Goal: Task Accomplishment & Management: Complete application form

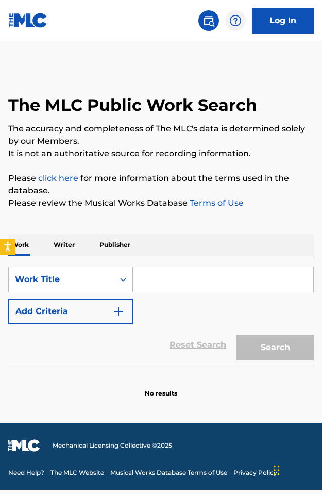
click at [289, 19] on link "Log In" at bounding box center [283, 21] width 62 height 26
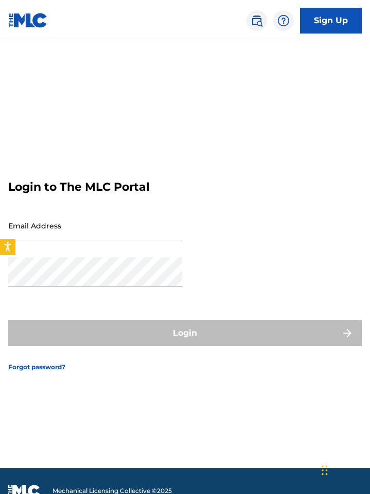
click at [115, 232] on input "Email Address" at bounding box center [95, 225] width 174 height 29
type input "[EMAIL_ADDRESS][DOMAIN_NAME]"
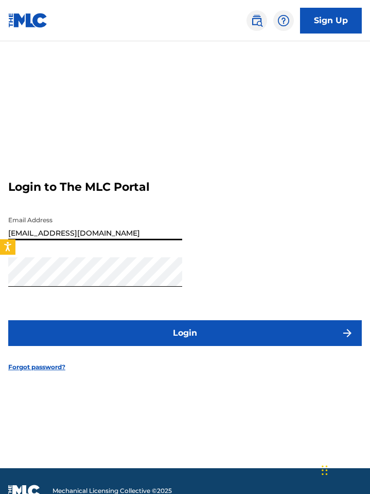
click at [172, 338] on button "Login" at bounding box center [185, 333] width 354 height 26
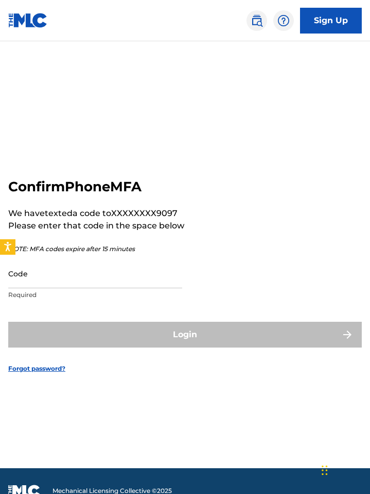
click at [107, 269] on input "Code" at bounding box center [95, 273] width 174 height 29
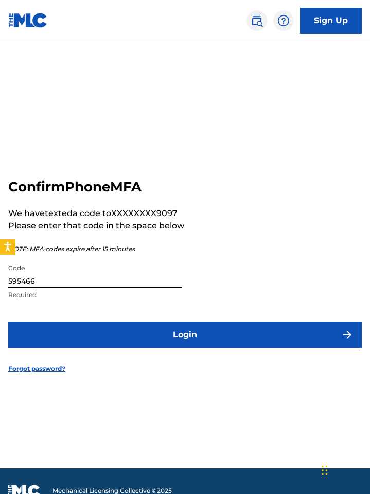
type input "595466"
click at [8, 322] on button "Login" at bounding box center [185, 335] width 354 height 26
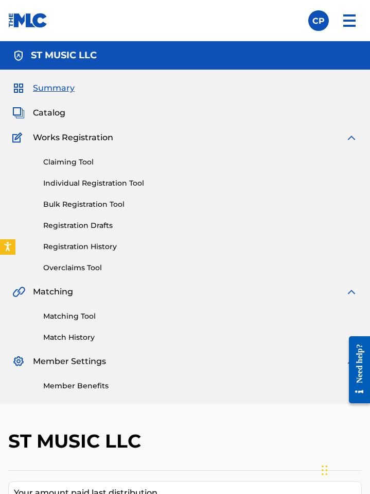
click at [68, 262] on link "Overclaims Tool" at bounding box center [200, 267] width 315 height 11
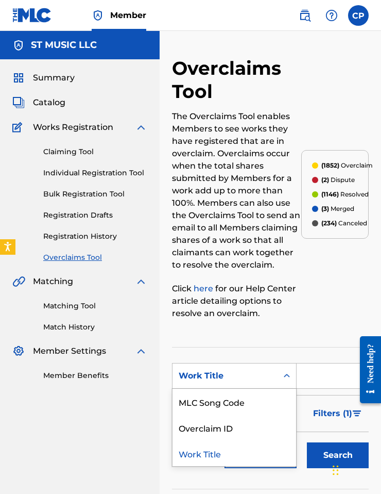
click at [261, 378] on div "Work Title" at bounding box center [225, 375] width 93 height 12
click at [253, 397] on div "MLC Song Code" at bounding box center [235, 402] width 124 height 26
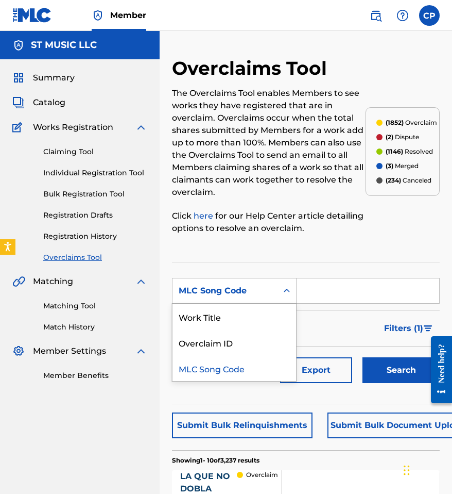
click at [241, 294] on div "MLC Song Code" at bounding box center [225, 290] width 93 height 12
click at [238, 342] on div "Overclaim ID" at bounding box center [235, 342] width 124 height 26
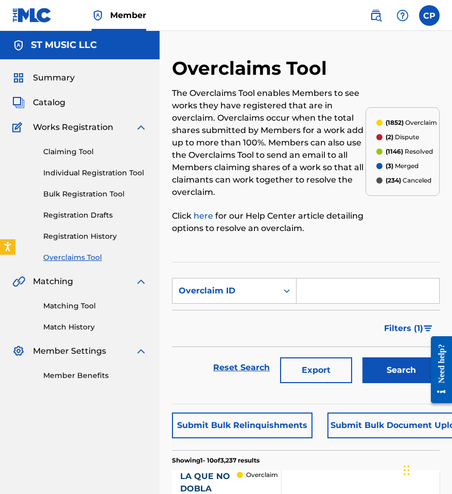
click at [309, 298] on input "Search Form" at bounding box center [368, 290] width 143 height 25
paste input "IY8KSK"
type input "IY8KSK"
click at [322, 357] on button "Search" at bounding box center [401, 370] width 77 height 26
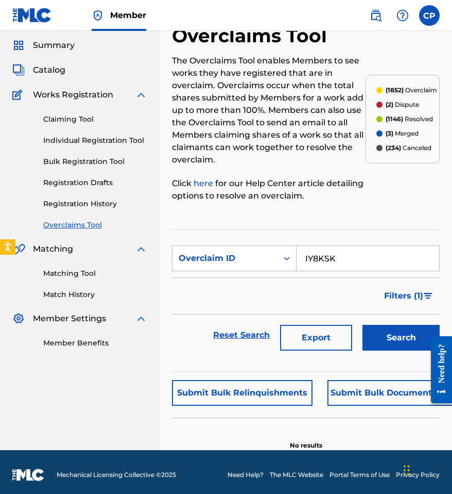
scroll to position [38, 0]
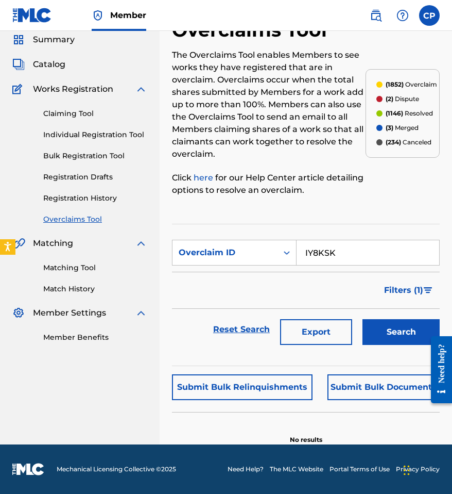
click at [75, 220] on link "Overclaims Tool" at bounding box center [95, 219] width 104 height 11
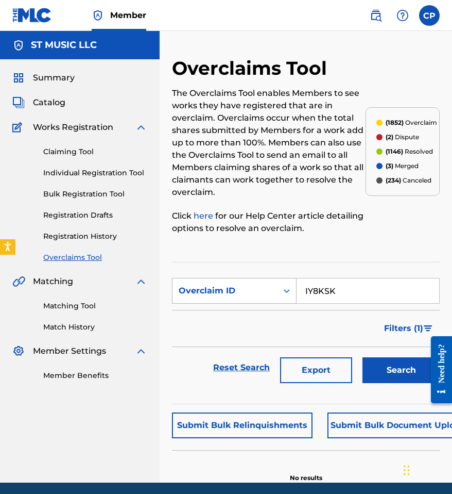
click at [280, 289] on div "Search Form" at bounding box center [287, 290] width 19 height 19
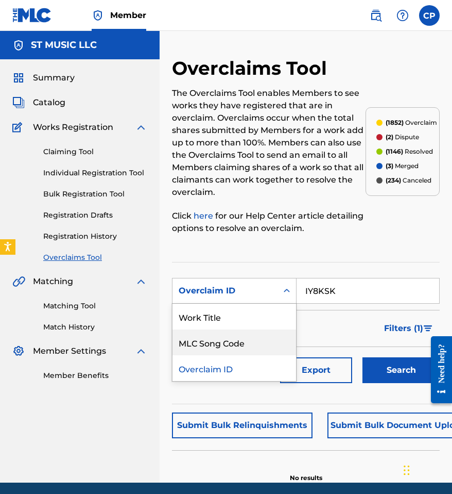
click at [252, 335] on div "MLC Song Code" at bounding box center [235, 342] width 124 height 26
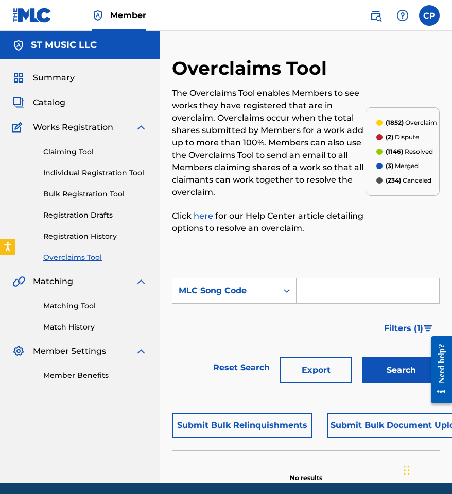
click at [322, 303] on form "SearchWithCriteria1bf8a684-713f-4d13-bd87-d8edc32dcce7 MLC Song Code Filter Sta…" at bounding box center [306, 333] width 268 height 110
click at [322, 298] on input "Search Form" at bounding box center [368, 290] width 143 height 25
paste input "IY8KSK"
type input "IY8KSK"
click at [322, 363] on button "Search" at bounding box center [401, 370] width 77 height 26
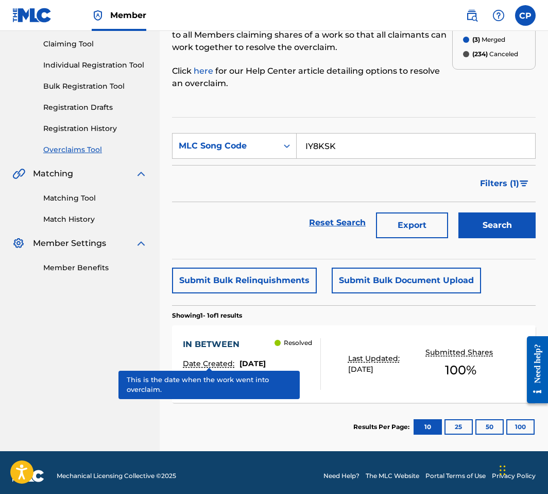
scroll to position [114, 0]
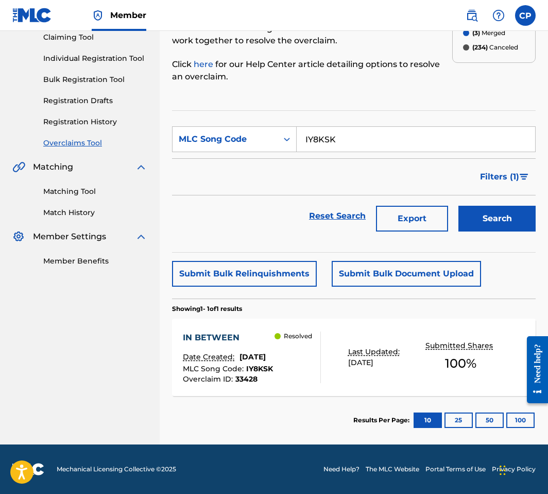
click at [240, 361] on div "Date Created: August 22, 2025" at bounding box center [228, 357] width 90 height 13
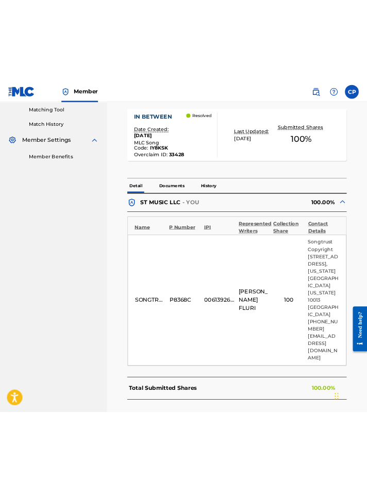
scroll to position [313, 0]
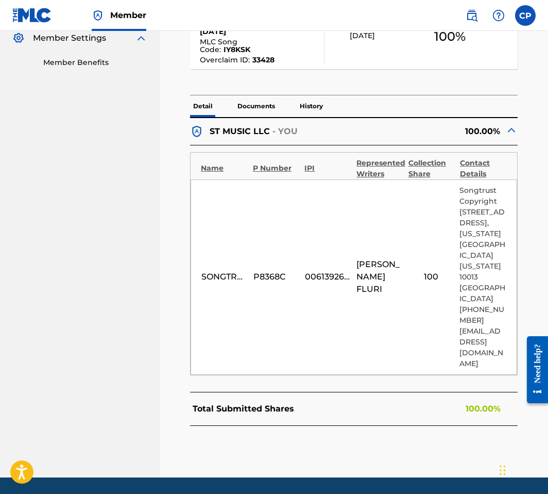
click at [30, 229] on nav "ST MUSIC LLC Summary Catalog Works Registration Claiming Tool Individual Regist…" at bounding box center [80, 97] width 160 height 759
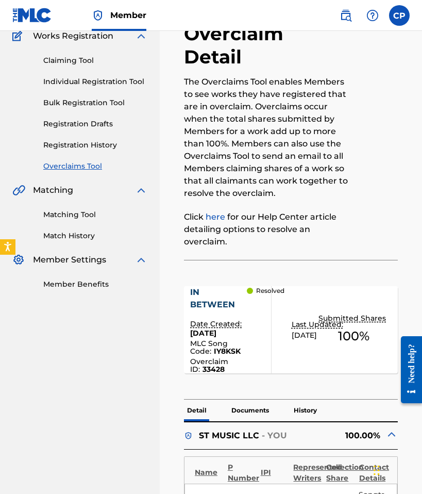
scroll to position [0, 0]
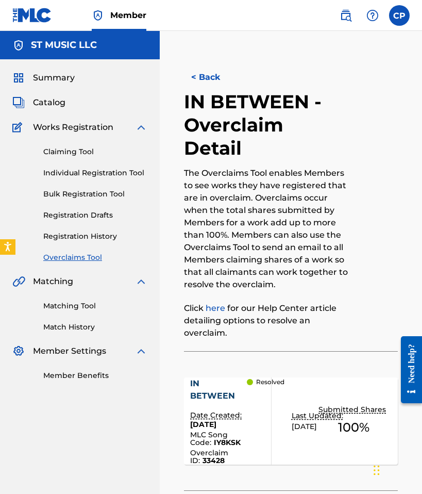
click at [91, 176] on link "Individual Registration Tool" at bounding box center [95, 172] width 104 height 11
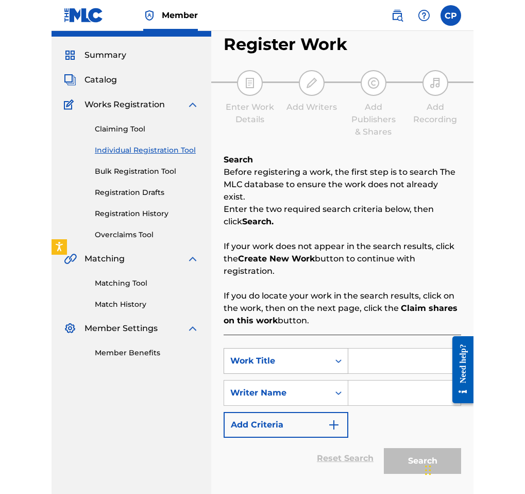
scroll to position [23, 0]
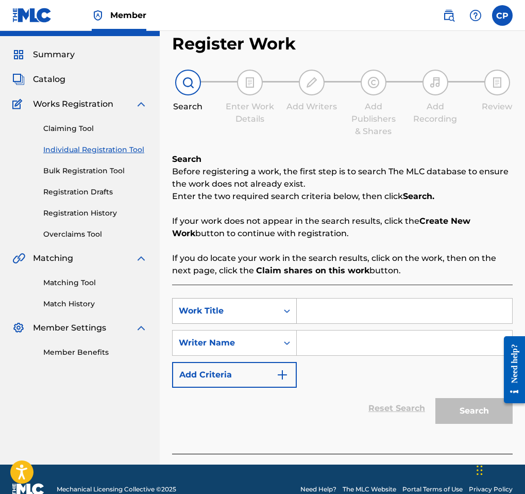
click at [221, 304] on div "Work Title" at bounding box center [225, 311] width 105 height 20
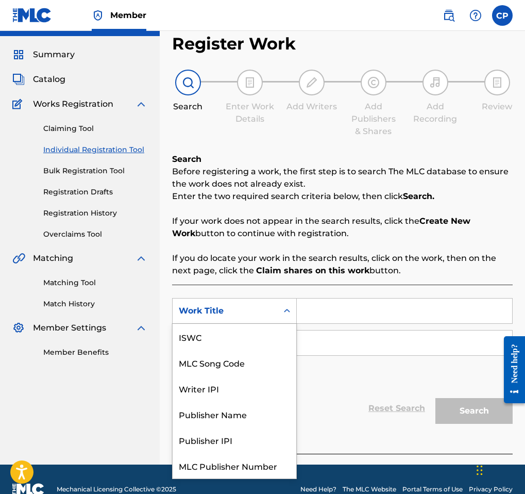
scroll to position [26, 0]
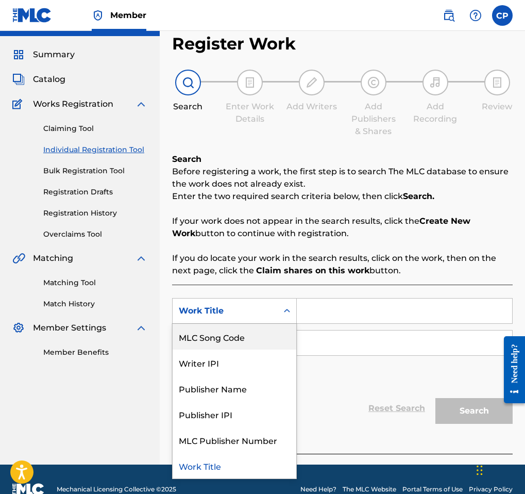
click at [233, 338] on div "MLC Song Code" at bounding box center [235, 337] width 124 height 26
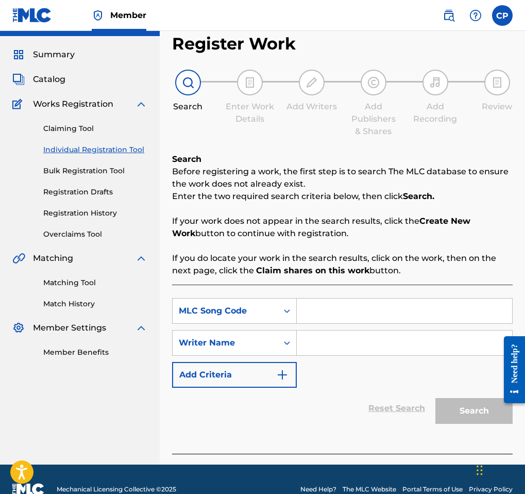
click at [298, 319] on input "Search Form" at bounding box center [404, 310] width 215 height 25
paste input "IY8KSK"
type input "IY8KSK"
click at [322, 354] on input "Search Form" at bounding box center [404, 342] width 215 height 25
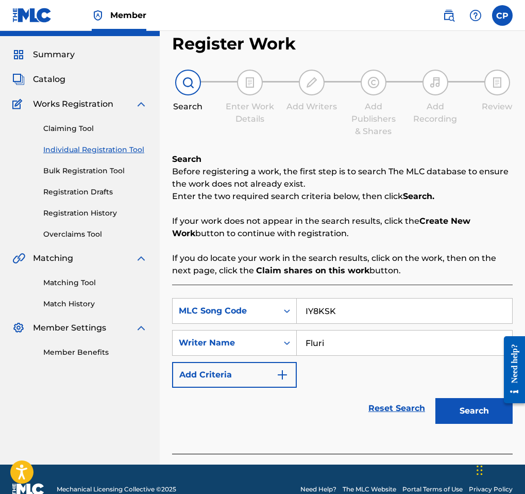
type input "Fluri"
click at [322, 398] on button "Search" at bounding box center [473, 411] width 77 height 26
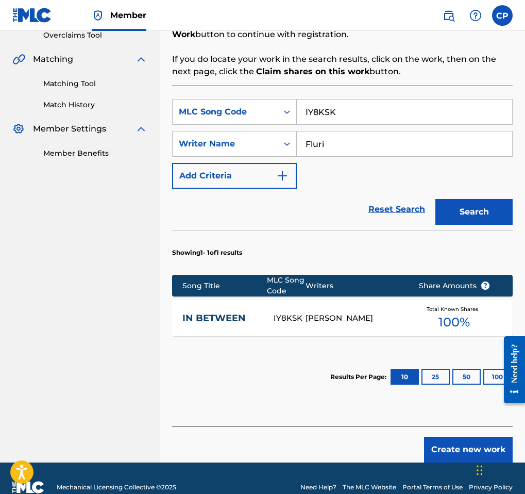
scroll to position [243, 0]
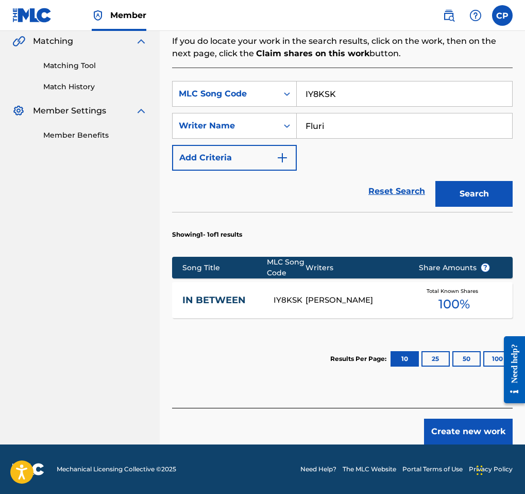
click at [322, 306] on div "IN BETWEEN IY8KSK RAPHAEL FLURI Total Known Shares 100 %" at bounding box center [342, 300] width 341 height 36
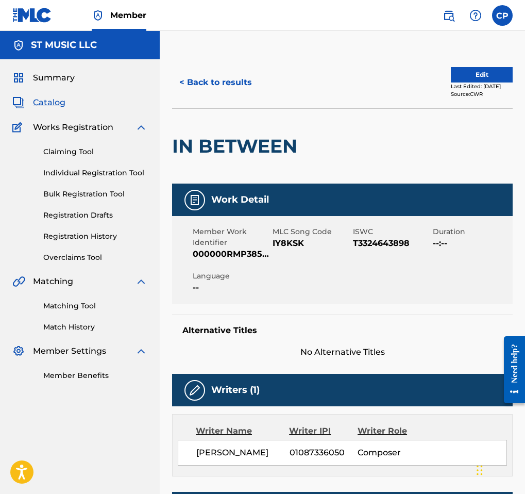
click at [322, 77] on button "Edit" at bounding box center [482, 74] width 62 height 15
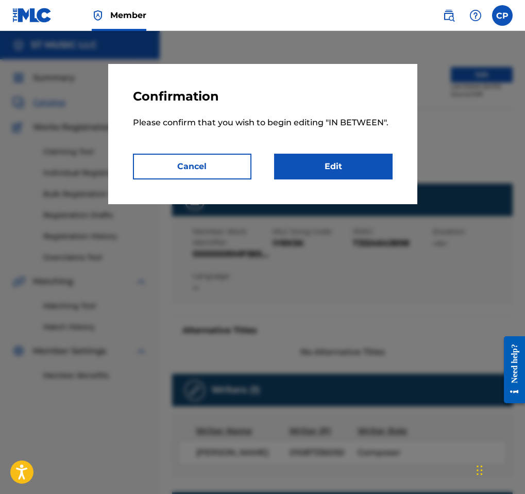
click at [322, 170] on link "Edit" at bounding box center [333, 167] width 119 height 26
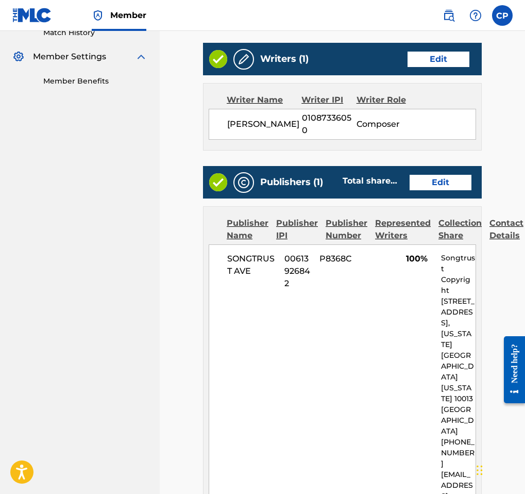
scroll to position [469, 0]
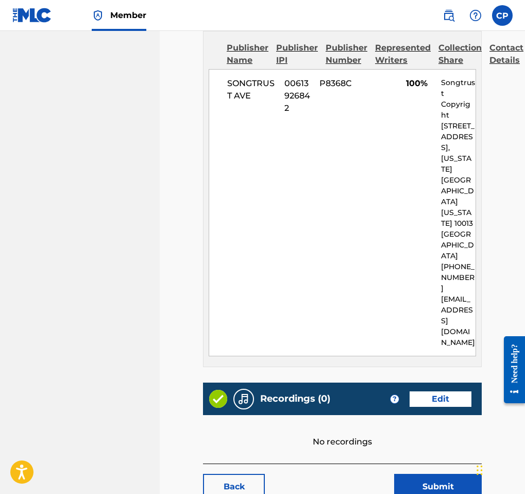
click at [322, 391] on link "Edit" at bounding box center [441, 398] width 62 height 15
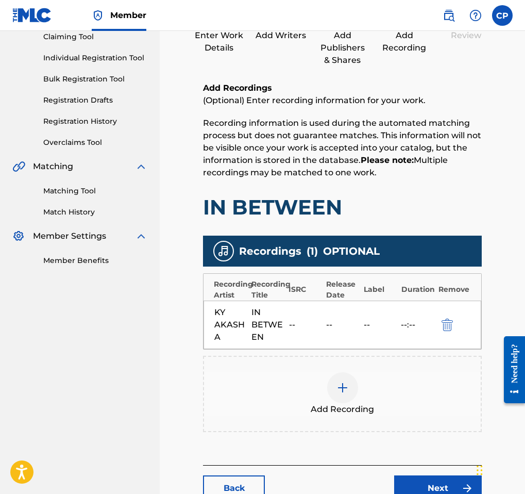
scroll to position [205, 0]
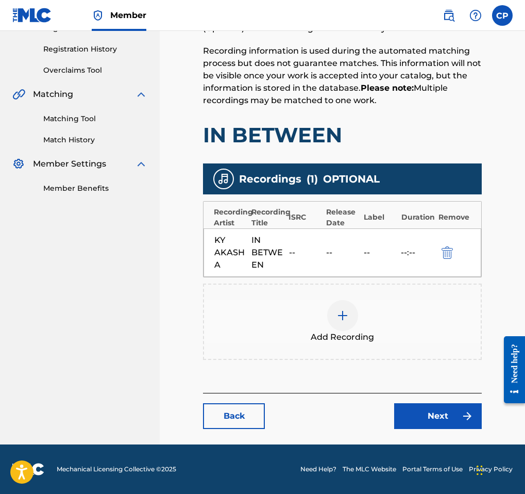
click at [322, 312] on img at bounding box center [342, 315] width 12 height 12
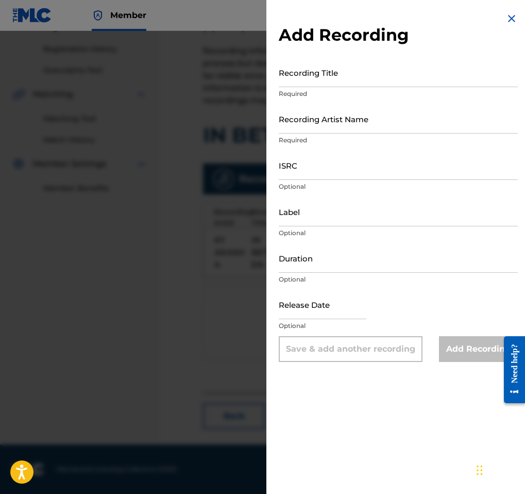
click at [322, 179] on input "ISRC" at bounding box center [398, 164] width 239 height 29
paste input "IY8KSK"
type input "IY8KSK"
paste input "FRX762112200"
type input "FRX762112200"
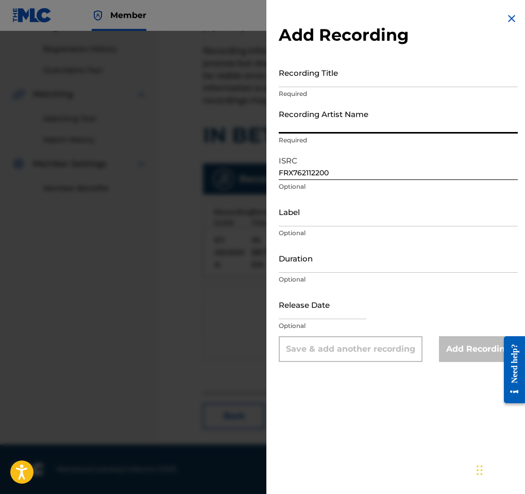
click at [322, 120] on input "Recording Artist Name" at bounding box center [398, 118] width 239 height 29
paste input "RAPHAEL FLURI"
type input "RAPHAEL FLURI"
click at [322, 72] on input "Recording Title" at bounding box center [398, 72] width 239 height 29
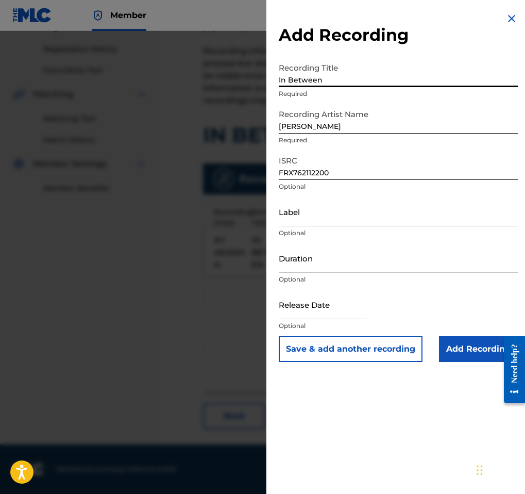
type input "In Between"
click at [322, 340] on input "Add Recording" at bounding box center [478, 349] width 79 height 26
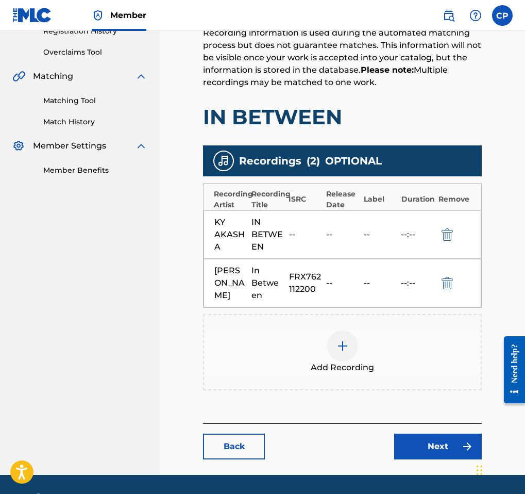
click at [322, 459] on link "Next" at bounding box center [438, 446] width 88 height 26
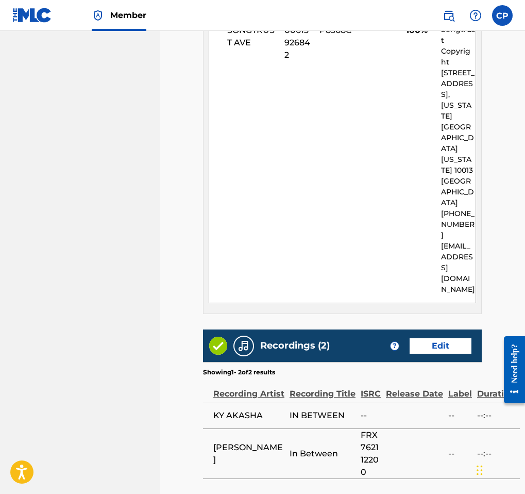
scroll to position [553, 0]
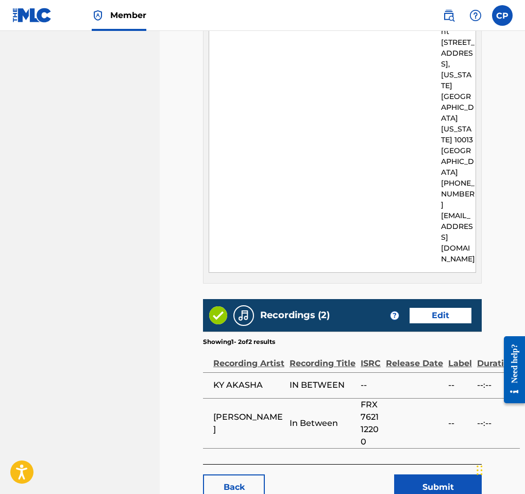
click at [322, 474] on button "Submit" at bounding box center [438, 487] width 88 height 26
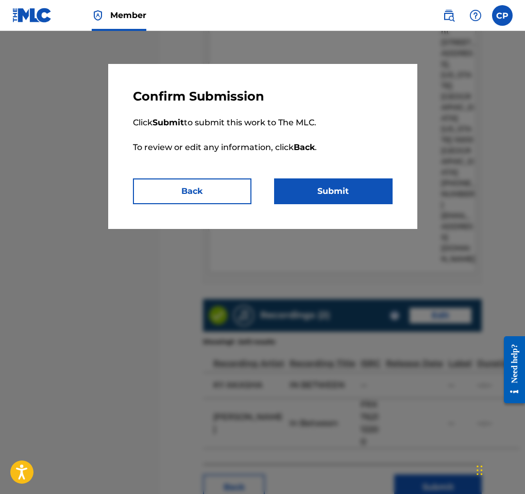
click at [313, 183] on button "Submit" at bounding box center [333, 191] width 119 height 26
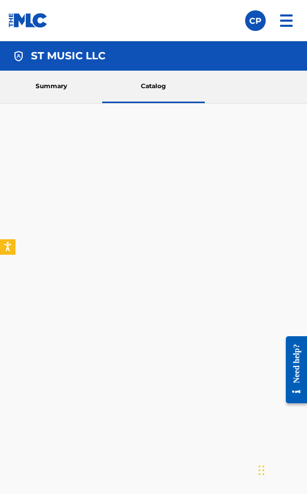
click at [54, 89] on link "Summary" at bounding box center [51, 87] width 102 height 32
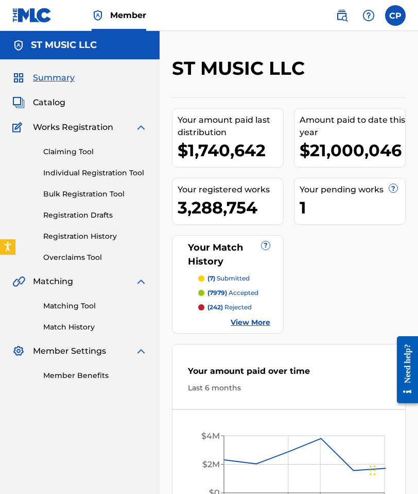
click at [68, 252] on link "Overclaims Tool" at bounding box center [95, 257] width 104 height 11
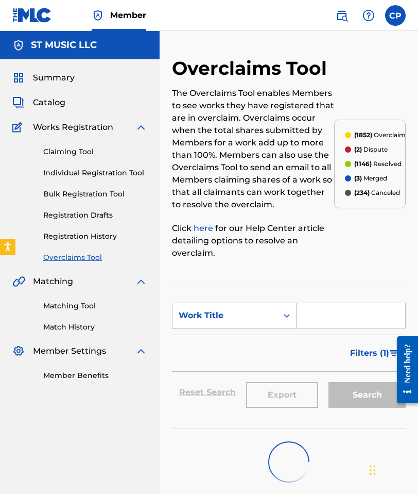
click at [266, 315] on div "Work Title" at bounding box center [225, 315] width 93 height 12
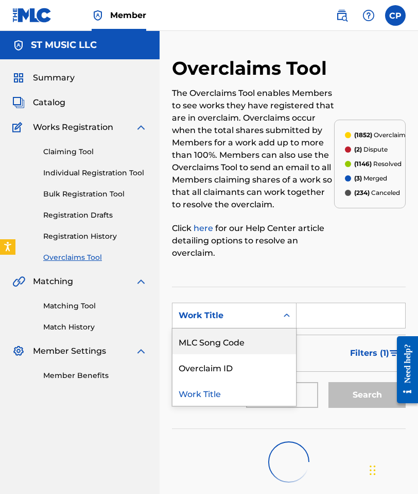
click at [254, 342] on div "MLC Song Code" at bounding box center [235, 341] width 124 height 26
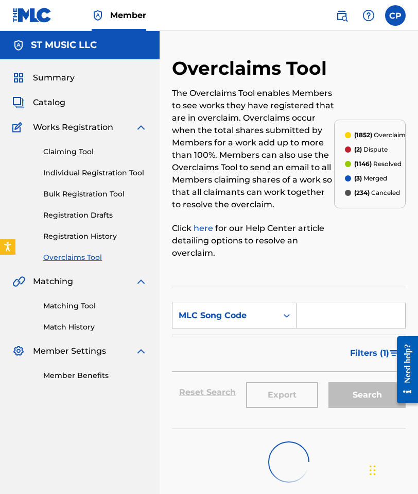
click at [322, 324] on input "Search Form" at bounding box center [351, 315] width 109 height 25
paste input "DS4M2H"
type input "DS4M2H"
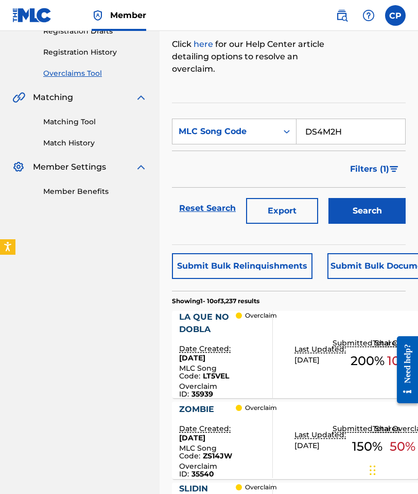
click at [322, 206] on button "Search" at bounding box center [367, 211] width 77 height 26
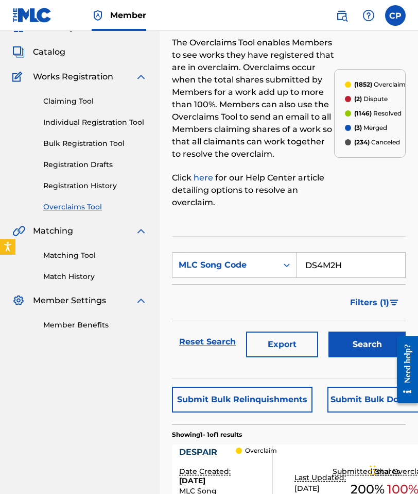
scroll to position [181, 0]
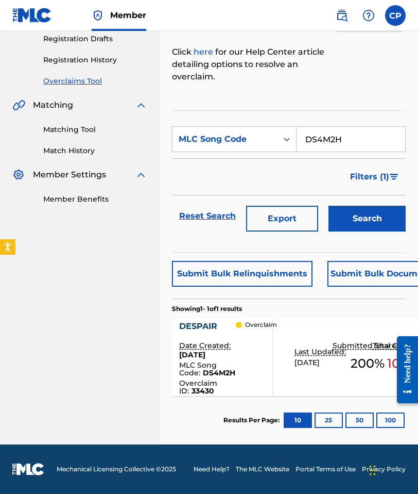
click at [316, 360] on div "Last Updated: September 17, 2025" at bounding box center [319, 357] width 49 height 22
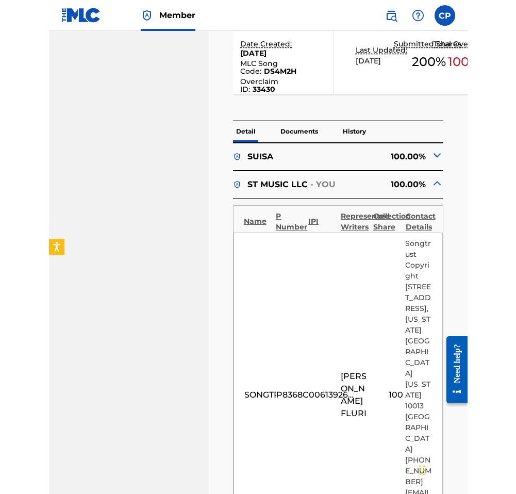
scroll to position [425, 0]
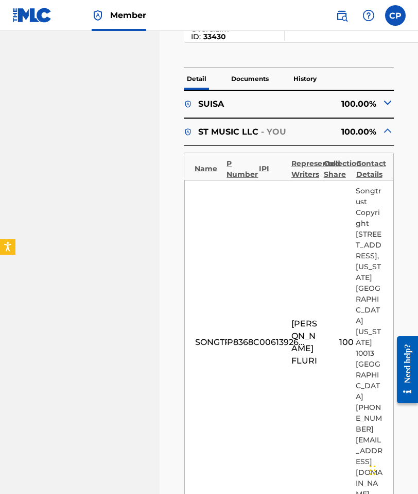
click at [322, 96] on img at bounding box center [388, 102] width 12 height 12
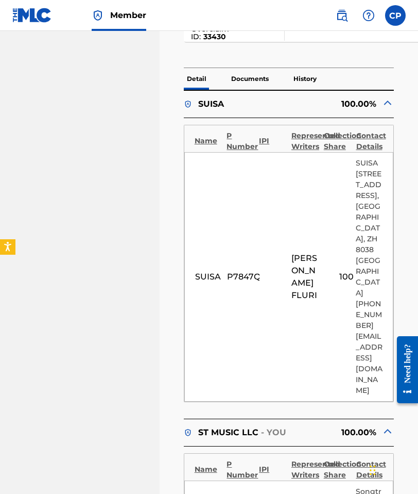
click at [322, 96] on img at bounding box center [388, 102] width 12 height 12
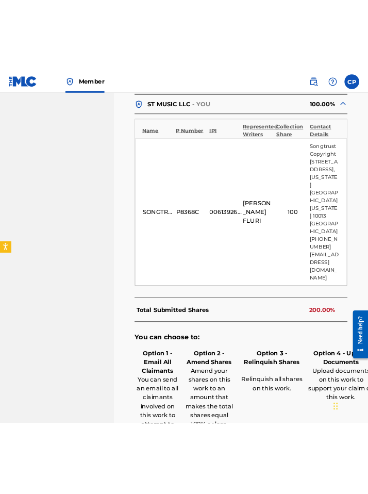
scroll to position [581, 0]
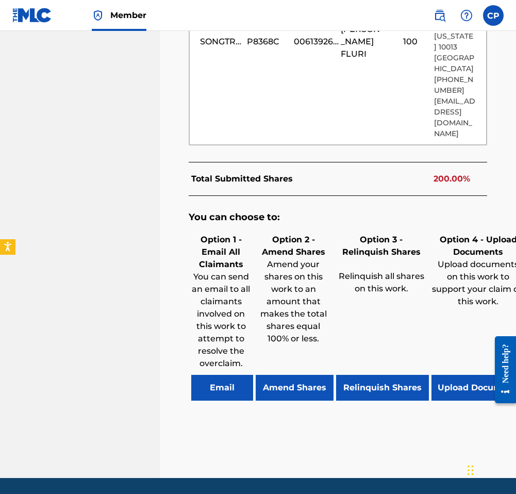
click at [322, 375] on button "Upload Documents" at bounding box center [479, 388] width 96 height 26
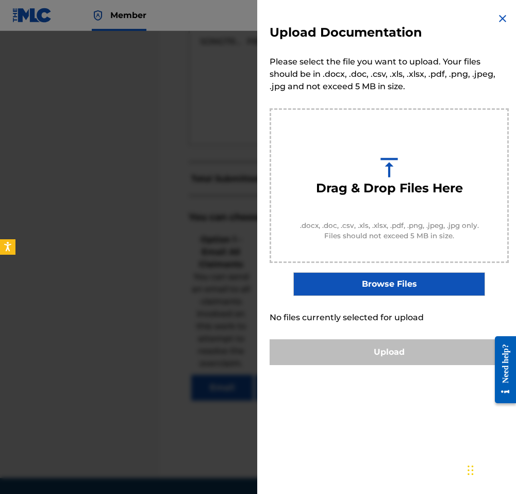
click at [322, 20] on img at bounding box center [502, 18] width 12 height 12
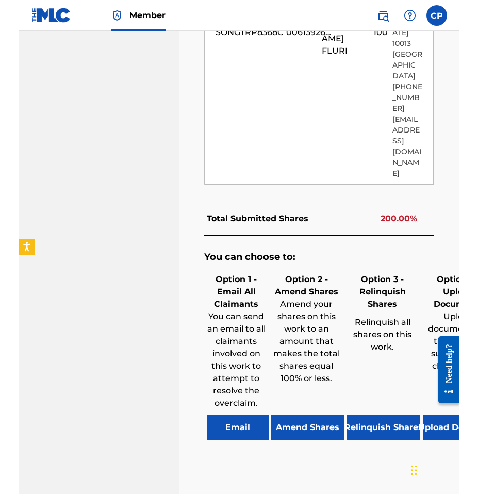
scroll to position [631, 0]
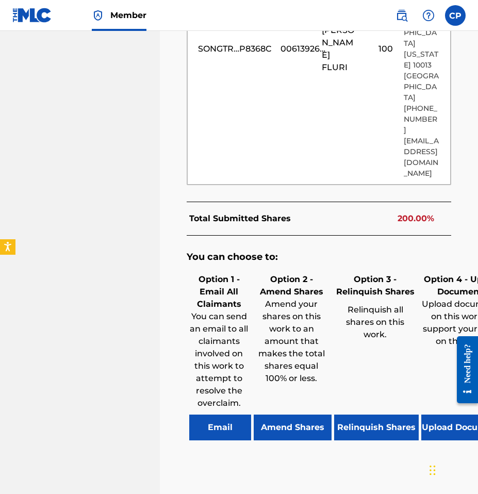
click at [322, 414] on button "Upload Documents" at bounding box center [463, 427] width 85 height 26
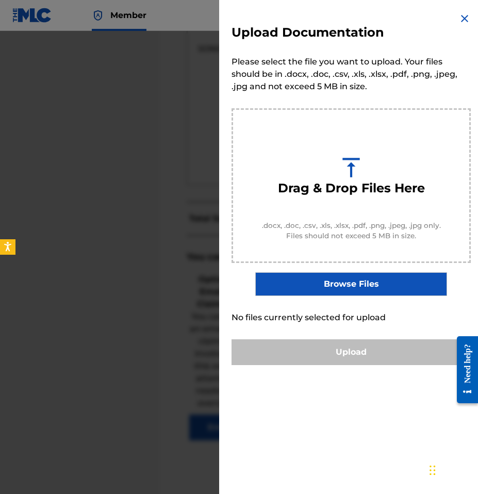
click at [322, 297] on div "Upload Documentation Please select the file you want to upload. Your files shou…" at bounding box center [351, 188] width 264 height 377
click at [322, 284] on label "Browse Files" at bounding box center [350, 284] width 191 height 24
click at [0, 0] on input "Browse Files" at bounding box center [0, 0] width 0 height 0
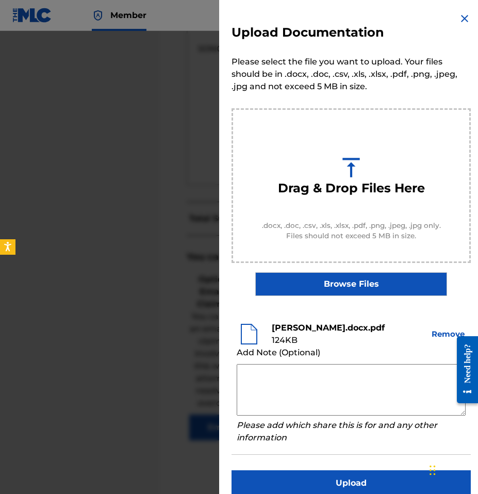
click at [279, 387] on textarea at bounding box center [351, 390] width 229 height 52
click at [269, 396] on textarea at bounding box center [351, 390] width 229 height 52
paste textarea "Dear MLC, This is to confirm Songtrust’s claim as follows: 50% Songtrust Ave ob…"
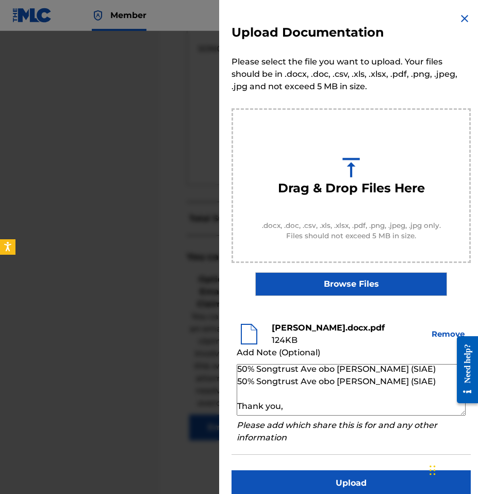
scroll to position [50, 0]
drag, startPoint x: 437, startPoint y: 382, endPoint x: 335, endPoint y: 373, distance: 101.9
click at [322, 373] on textarea "Dear MLC, This is to confirm Songtrust’s claim as follows: 50% Songtrust Ave ob…" at bounding box center [351, 390] width 229 height 52
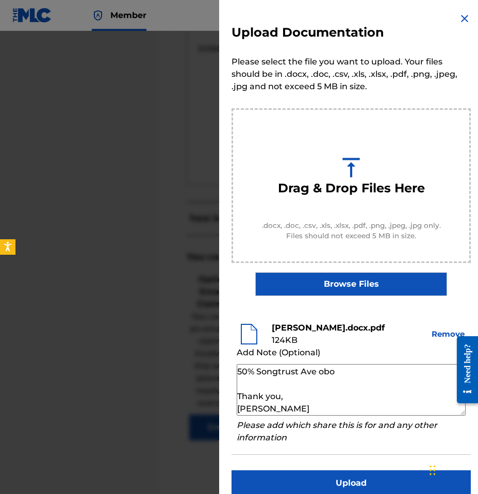
scroll to position [38, 0]
paste textarea "Raphael Luca Fluri (SUISA)"
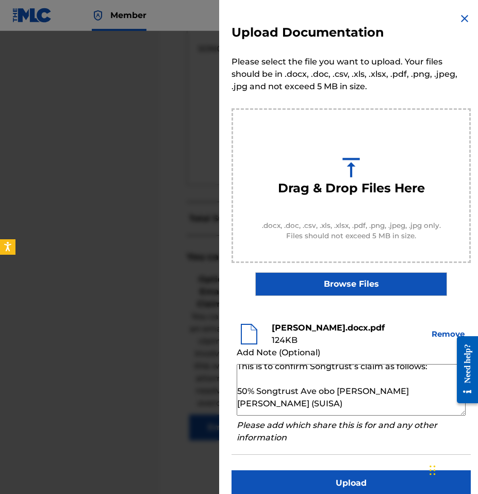
scroll to position [42, 0]
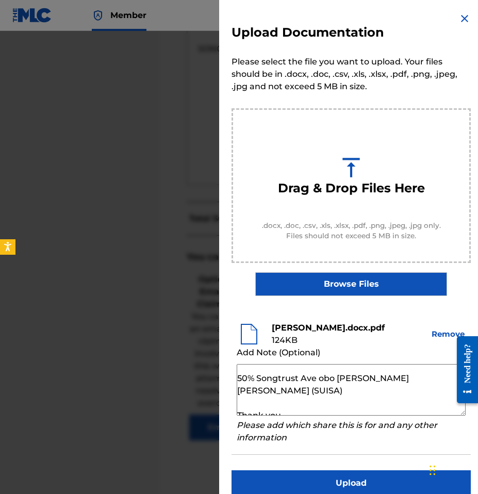
click at [244, 380] on textarea "Dear MLC, This is to confirm Songtrust’s claim as follows: 50% Songtrust Ave ob…" at bounding box center [351, 390] width 229 height 52
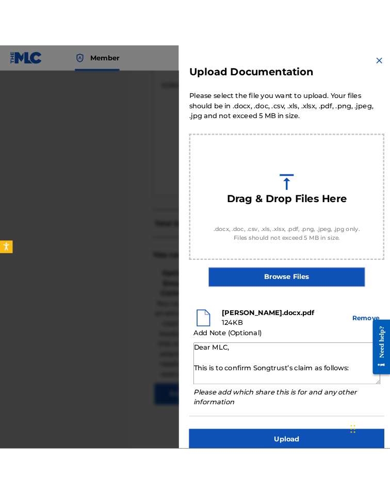
scroll to position [48, 0]
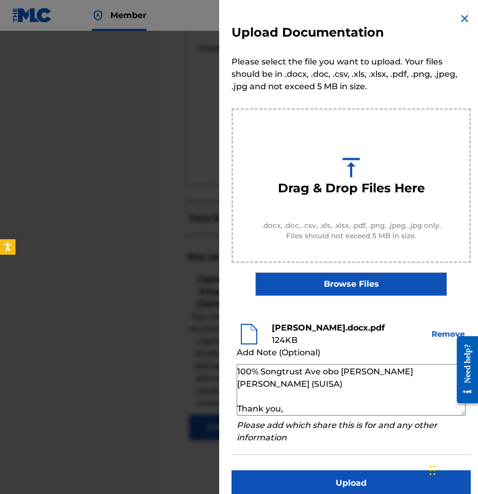
type textarea "Dear MLC, This is to confirm Songtrust’s claim as follows: 100% Songtrust Ave o…"
click at [314, 484] on button "Upload" at bounding box center [350, 483] width 239 height 26
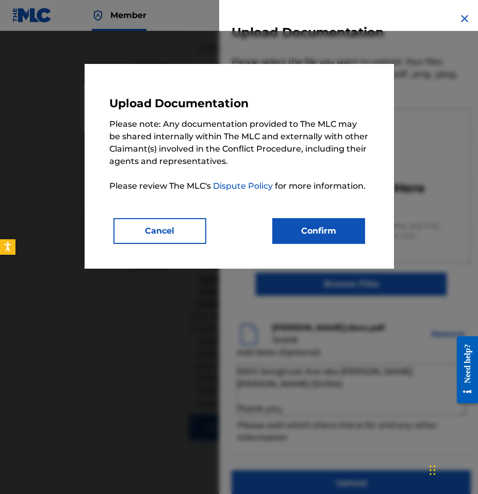
click at [303, 231] on button "Confirm" at bounding box center [318, 231] width 93 height 26
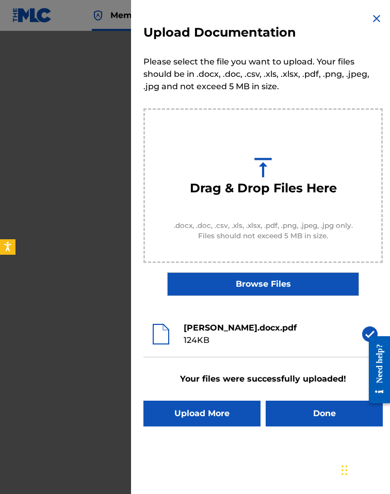
click at [289, 407] on button "Done" at bounding box center [323, 413] width 117 height 26
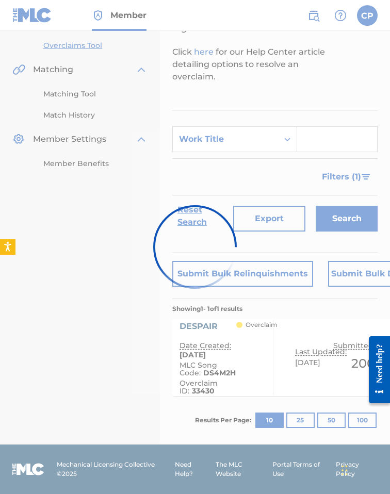
scroll to position [181, 0]
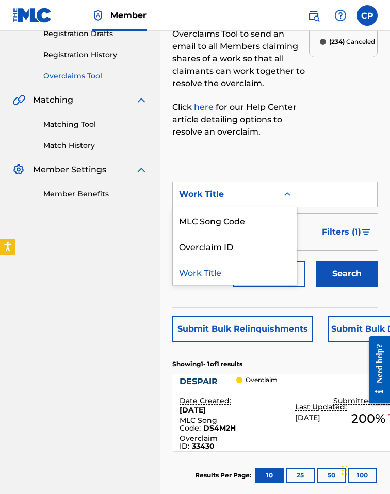
click at [261, 197] on div "Work Title" at bounding box center [225, 194] width 93 height 12
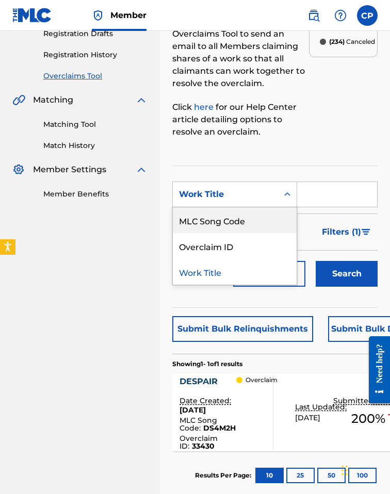
click at [257, 218] on div "MLC Song Code" at bounding box center [235, 220] width 124 height 26
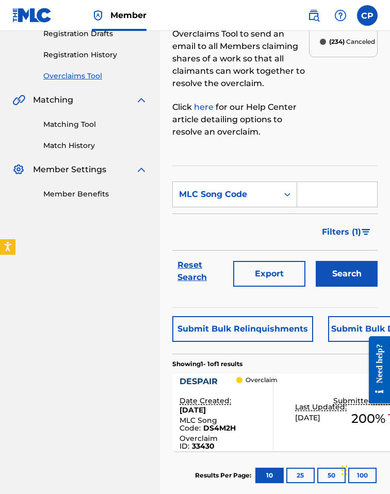
click at [308, 197] on input "Search Form" at bounding box center [337, 194] width 80 height 25
paste input "N99Y05"
click at [322, 283] on button "Search" at bounding box center [346, 274] width 62 height 26
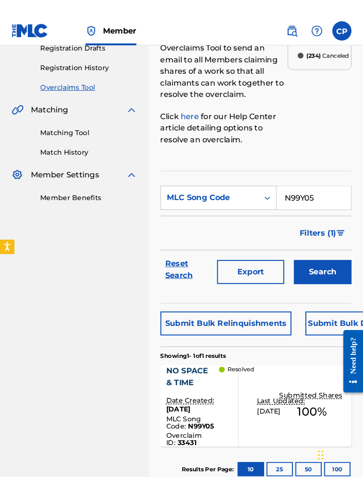
scroll to position [0, 0]
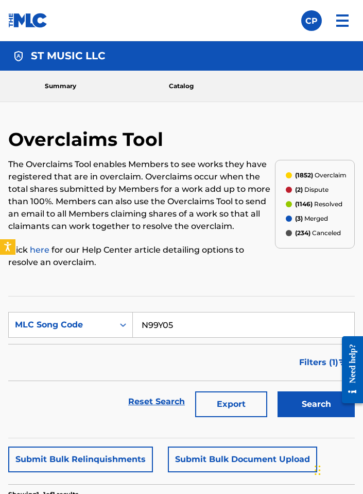
drag, startPoint x: 180, startPoint y: 322, endPoint x: 160, endPoint y: 332, distance: 22.8
click at [122, 318] on div "SearchWithCriteria71e8fd13-18fc-4f68-b1d6-f214dcc211a2 MLC Song Code N99Y05" at bounding box center [181, 325] width 347 height 26
paste input "BE0BGQ"
type input "BE0BGQ"
click at [306, 396] on button "Search" at bounding box center [316, 404] width 77 height 26
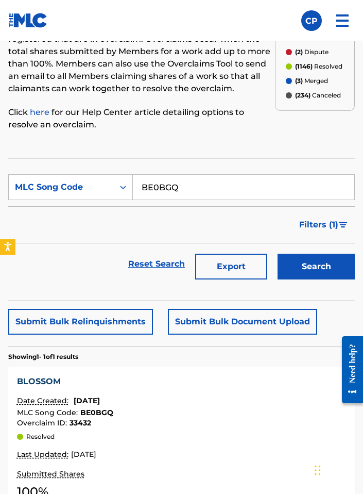
scroll to position [229, 0]
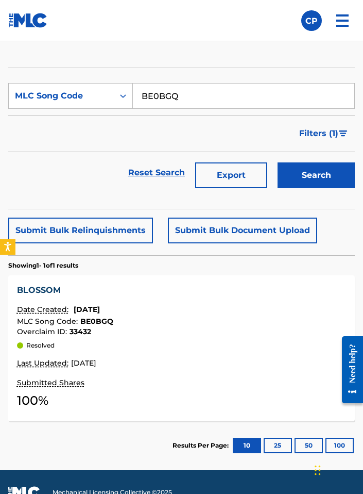
click at [134, 307] on div "Date Created: August 22, 2025" at bounding box center [181, 310] width 329 height 13
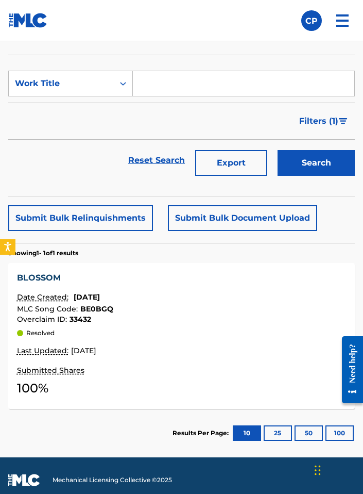
scroll to position [190, 0]
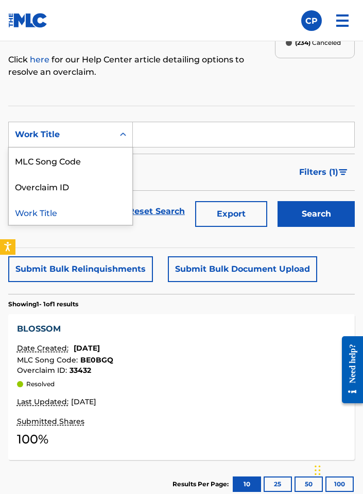
click at [84, 134] on div "Work Title" at bounding box center [61, 134] width 93 height 12
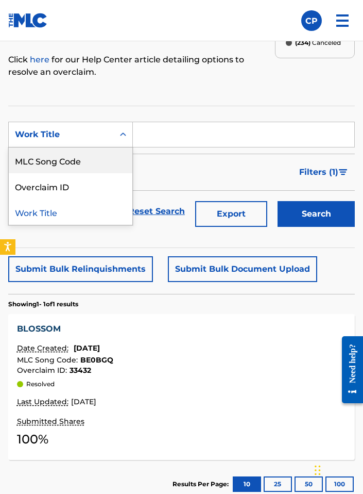
click at [86, 152] on div "MLC Song Code" at bounding box center [71, 160] width 124 height 26
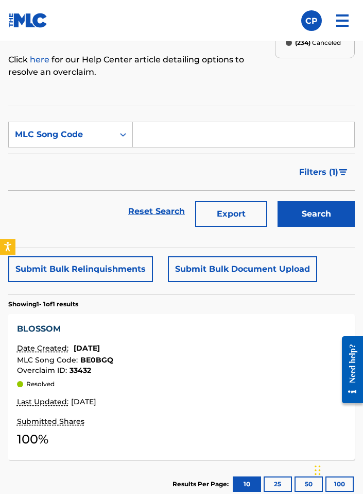
click at [149, 141] on input "Search Form" at bounding box center [244, 134] width 222 height 25
paste input "IY9MFQ"
type input "IY9MFQ"
click at [322, 216] on button "Search" at bounding box center [316, 214] width 77 height 26
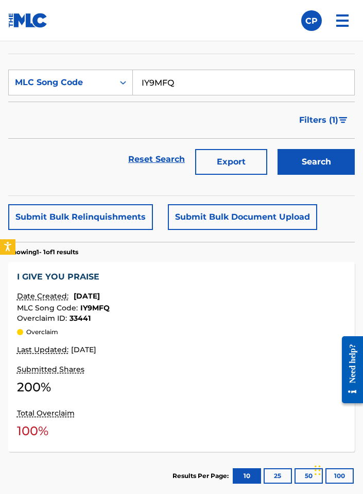
scroll to position [292, 0]
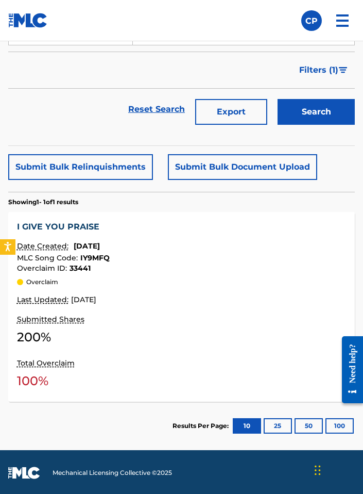
click at [113, 323] on div "Submitted Shares 200 %" at bounding box center [181, 331] width 329 height 36
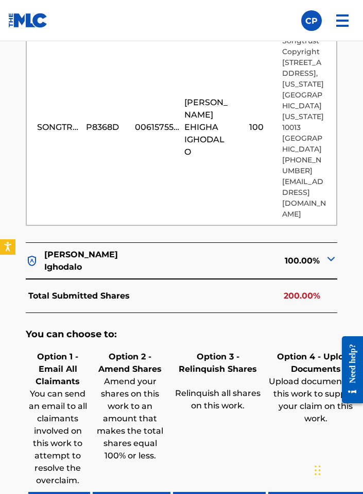
scroll to position [164, 0]
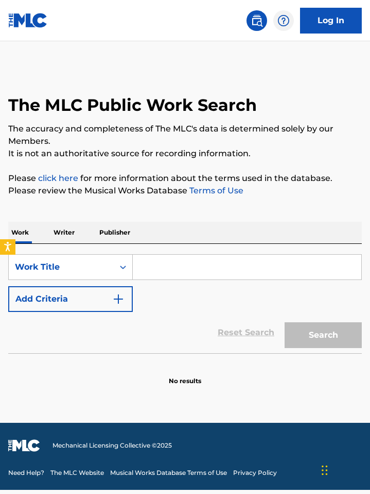
click at [176, 255] on input "Search Form" at bounding box center [247, 267] width 229 height 25
paste input "IY8KSK"
type input "IY8KSK"
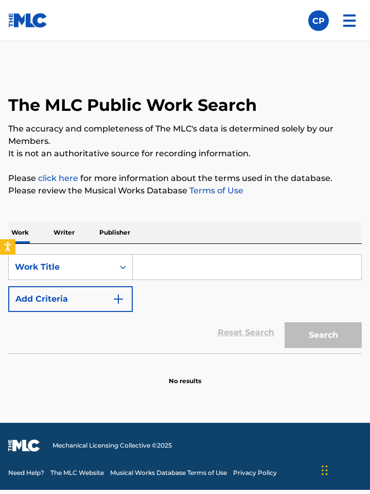
click at [172, 255] on input "Search Form" at bounding box center [247, 267] width 229 height 25
paste input "IY8KSK"
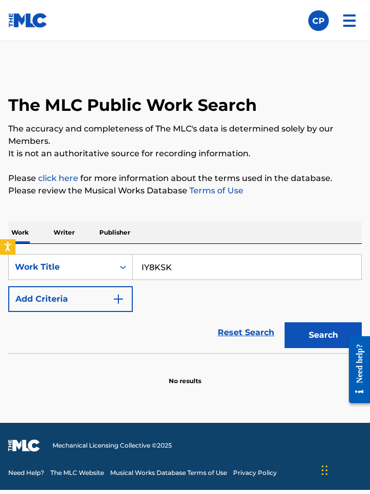
type input "IY8KSK"
click at [285, 322] on button "Search" at bounding box center [323, 335] width 77 height 26
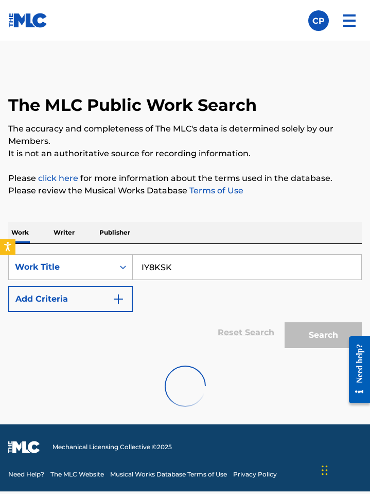
click at [285, 322] on button "Search" at bounding box center [323, 335] width 77 height 26
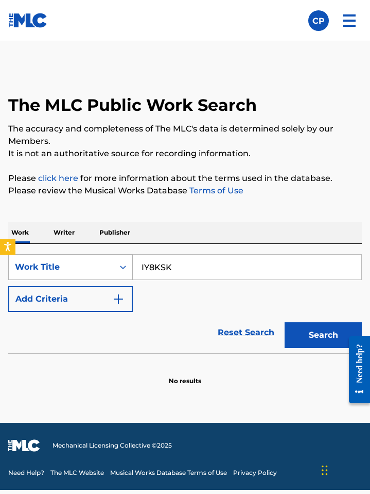
click at [128, 262] on icon "Search Form" at bounding box center [123, 267] width 10 height 10
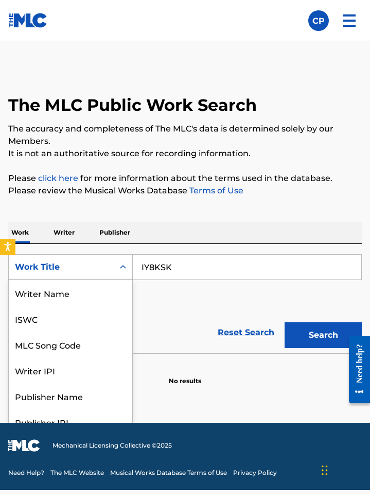
scroll to position [52, 0]
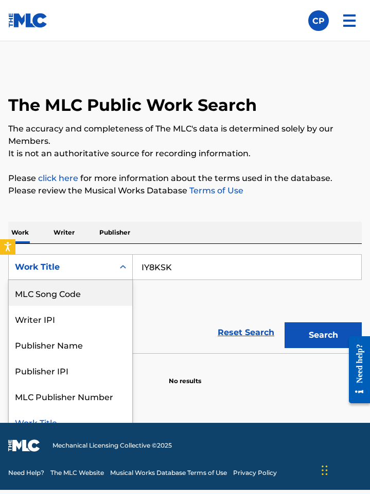
click at [98, 280] on div "MLC Song Code" at bounding box center [71, 293] width 124 height 26
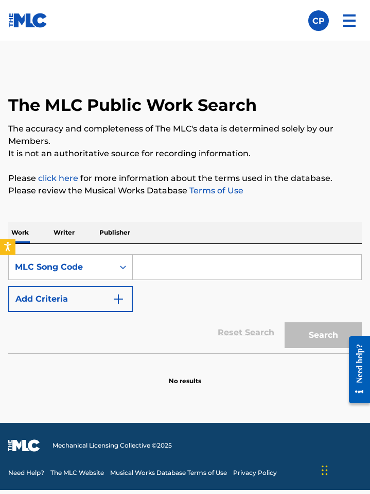
click at [171, 255] on input "Search Form" at bounding box center [247, 267] width 229 height 25
paste input "IY8KSK"
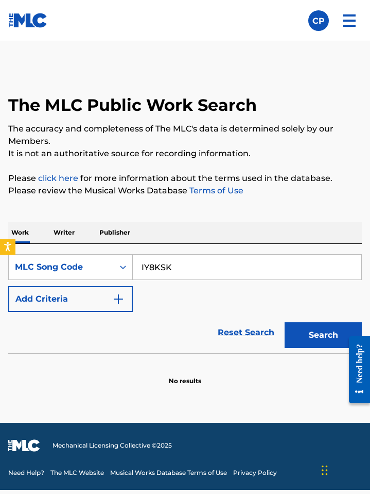
type input "IY8KSK"
click at [285, 322] on button "Search" at bounding box center [323, 335] width 77 height 26
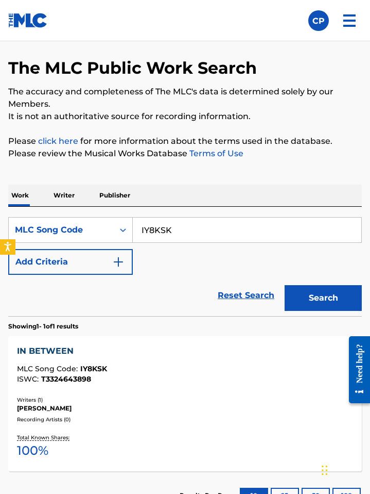
scroll to position [42, 0]
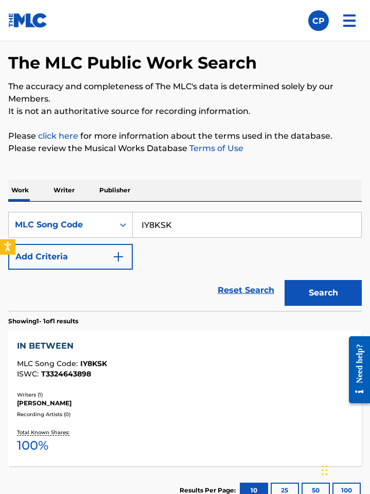
click at [175, 331] on div "IN BETWEEN MLC Song Code : IY8KSK ISWC : T3324643898 Writers ( 1 ) RAPHAEL FLUR…" at bounding box center [185, 398] width 354 height 135
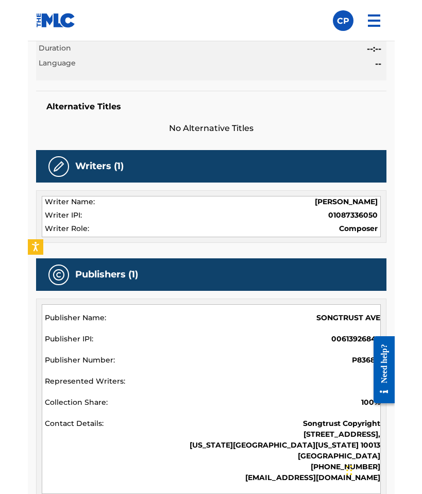
scroll to position [170, 0]
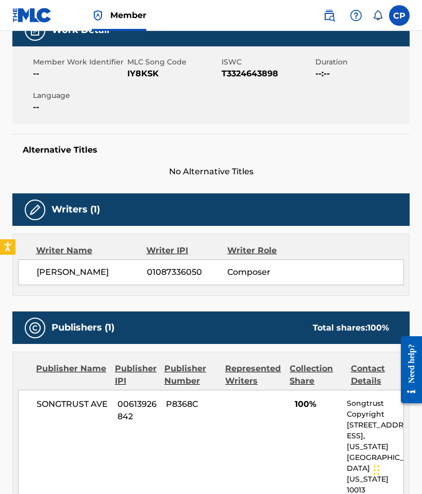
click at [155, 274] on span "01087336050" at bounding box center [187, 272] width 81 height 12
copy span "01087336050"
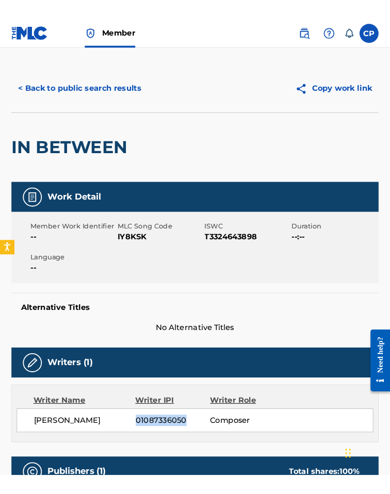
scroll to position [0, 0]
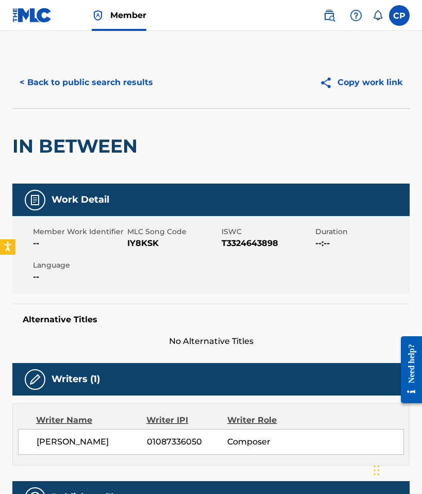
click at [162, 244] on span "IY8KSK" at bounding box center [173, 243] width 92 height 12
click at [143, 246] on span "IY8KSK" at bounding box center [173, 243] width 92 height 12
copy span "IY8KSK"
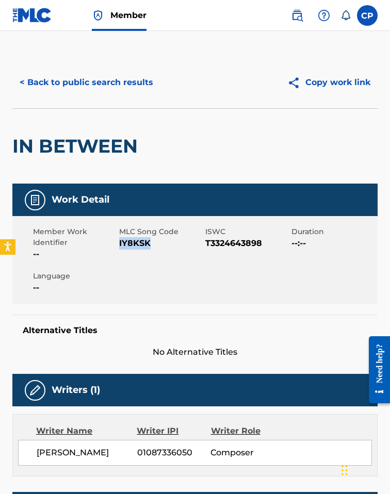
click at [52, 90] on button "< Back to public search results" at bounding box center [86, 83] width 148 height 26
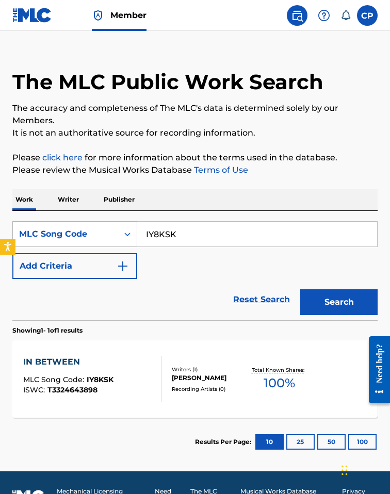
drag, startPoint x: 189, startPoint y: 238, endPoint x: 123, endPoint y: 233, distance: 66.1
click at [123, 233] on div "SearchWithCriteriaac6a7b22-0be8-48f9-973b-eeced4b7e216 MLC Song Code IY8KSK" at bounding box center [194, 234] width 365 height 26
paste input "N99Y05"
type input "N99Y05"
click at [300, 289] on button "Search" at bounding box center [338, 302] width 77 height 26
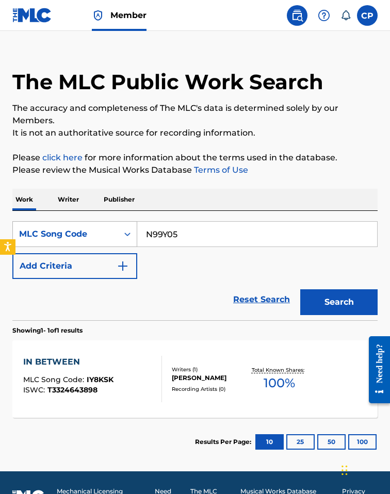
scroll to position [0, 0]
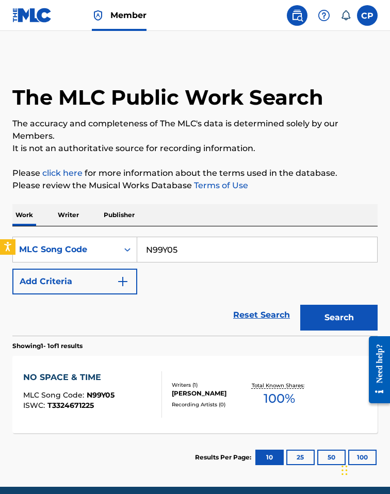
click at [166, 361] on div "NO SPACE & TIME MLC Song Code : N99Y05 ISWC : T3324671225 Writers ( 1 ) RAPHAEL…" at bounding box center [194, 394] width 365 height 77
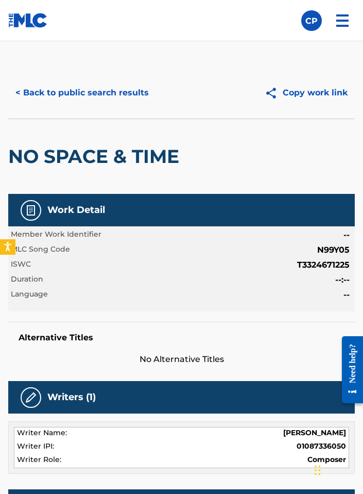
click at [65, 74] on div "< Back to public search results Copy work link" at bounding box center [181, 93] width 347 height 52
click at [74, 96] on button "< Back to public search results" at bounding box center [82, 93] width 148 height 26
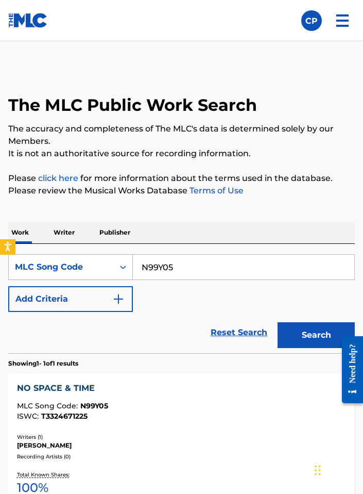
drag, startPoint x: 176, startPoint y: 271, endPoint x: 131, endPoint y: 274, distance: 45.0
click at [131, 274] on div "SearchWithCriteriaac6a7b22-0be8-48f9-973b-eeced4b7e216 MLC Song Code N99Y05" at bounding box center [181, 267] width 347 height 26
paste input "IY9MFQ"
drag, startPoint x: 222, startPoint y: 271, endPoint x: 133, endPoint y: 268, distance: 88.7
click at [133, 268] on input "N99Y05 IY9MFQ" at bounding box center [244, 267] width 222 height 25
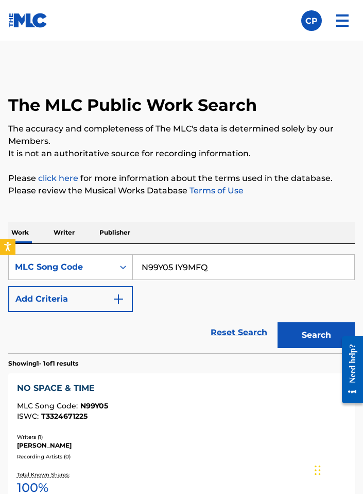
paste input "Search Form"
type input "IY9MFQ"
click at [278, 322] on button "Search" at bounding box center [316, 335] width 77 height 26
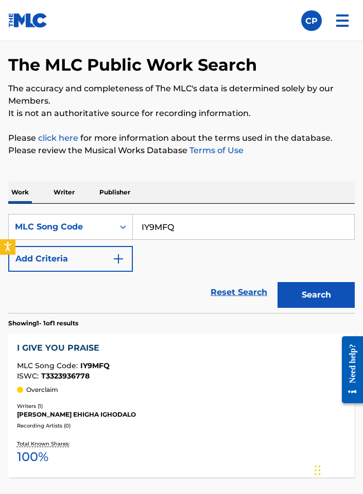
scroll to position [144, 0]
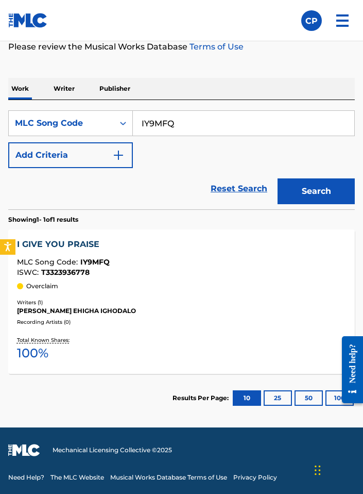
click at [133, 265] on div "MLC Song Code : IY9MFQ" at bounding box center [181, 263] width 329 height 10
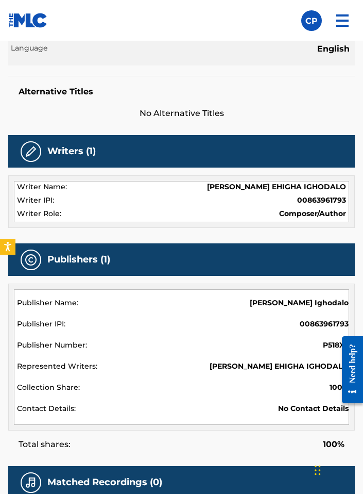
scroll to position [246, 0]
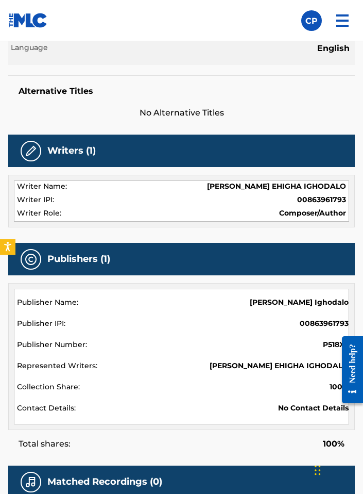
click at [313, 197] on span "00863961793" at bounding box center [321, 199] width 49 height 11
copy span "00863961793"
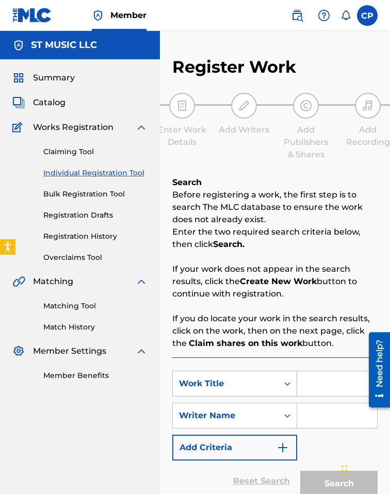
click at [222, 384] on div "Work Title" at bounding box center [234, 383] width 125 height 26
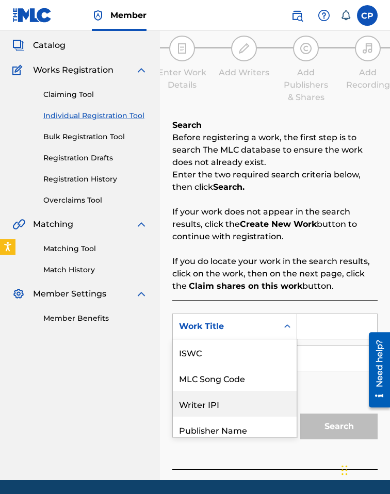
scroll to position [26, 0]
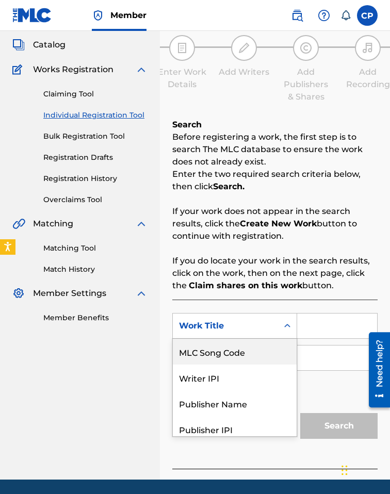
click at [225, 351] on div "MLC Song Code" at bounding box center [235, 352] width 124 height 26
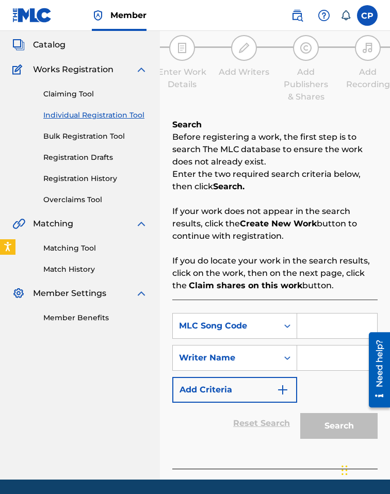
click at [318, 331] on input "Search Form" at bounding box center [337, 325] width 80 height 25
paste input "N99Y05"
type input "N99Y05"
click at [317, 364] on input "Search Form" at bounding box center [337, 357] width 80 height 25
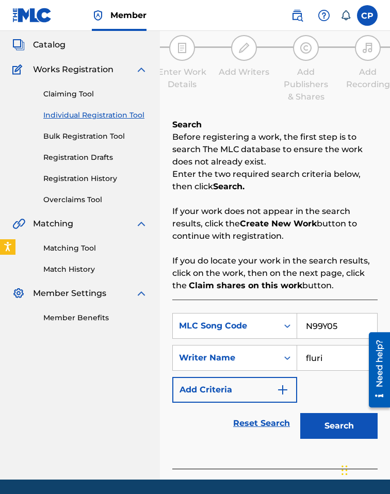
type input "fluri"
click at [300, 413] on button "Search" at bounding box center [338, 426] width 77 height 26
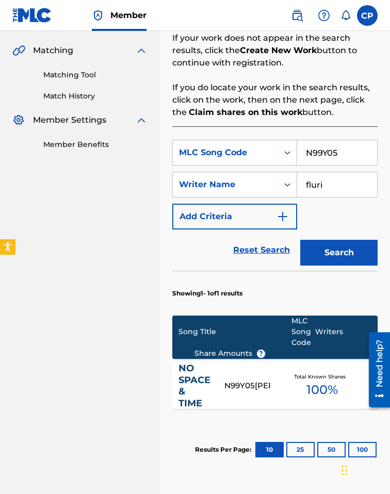
scroll to position [275, 0]
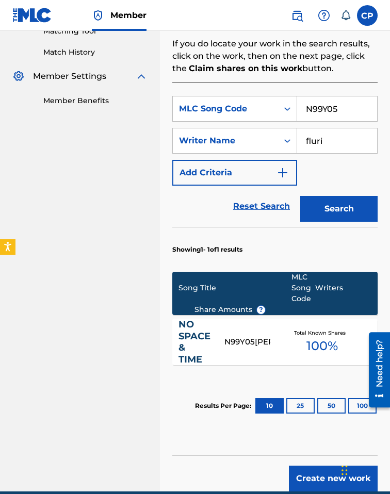
click at [277, 350] on div "Total Known Shares 100 %" at bounding box center [321, 341] width 103 height 31
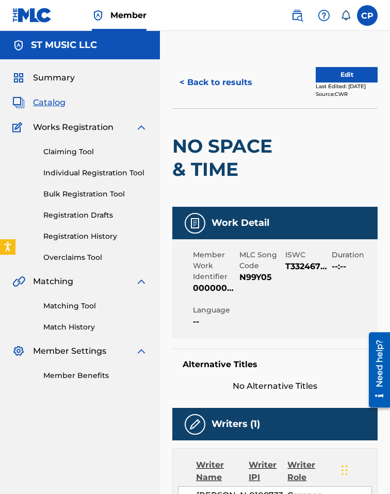
click at [325, 74] on button "Edit" at bounding box center [346, 74] width 62 height 15
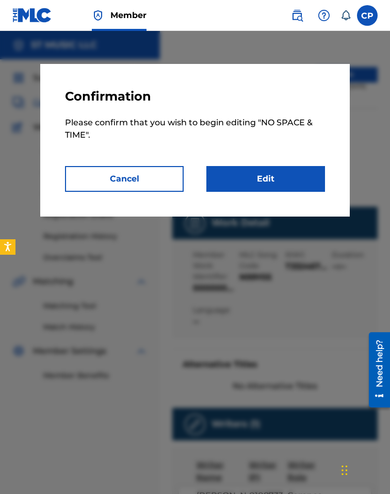
click at [262, 175] on link "Edit" at bounding box center [265, 179] width 119 height 26
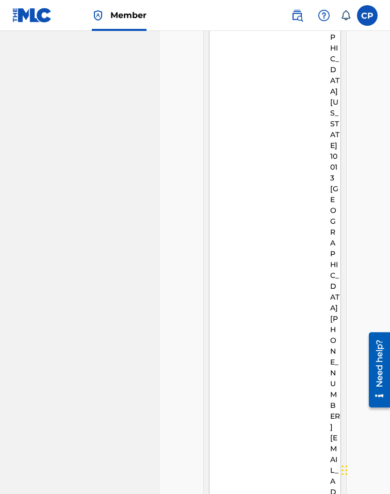
scroll to position [967, 0]
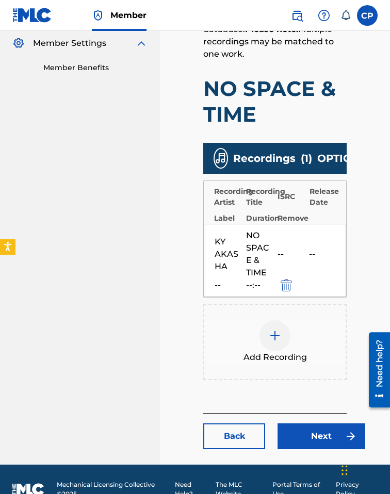
scroll to position [335, 0]
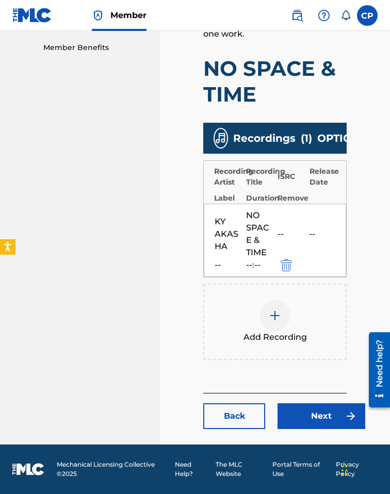
click at [278, 309] on img at bounding box center [274, 315] width 12 height 12
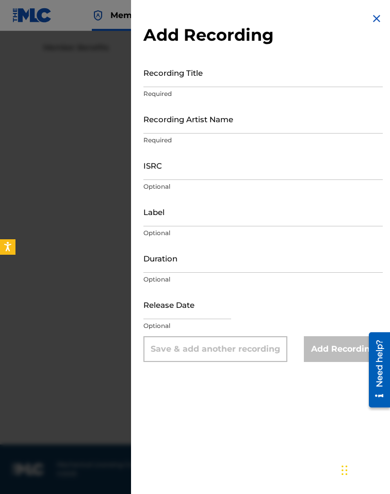
click at [192, 167] on input "ISRC" at bounding box center [262, 164] width 239 height 29
paste input "FRX762161782"
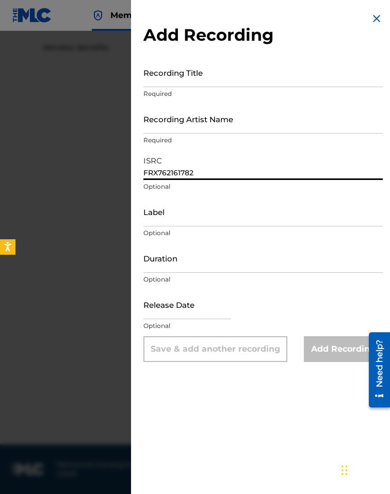
type input "FRX762161782"
click at [180, 118] on input "Recording Artist Name" at bounding box center [262, 118] width 239 height 29
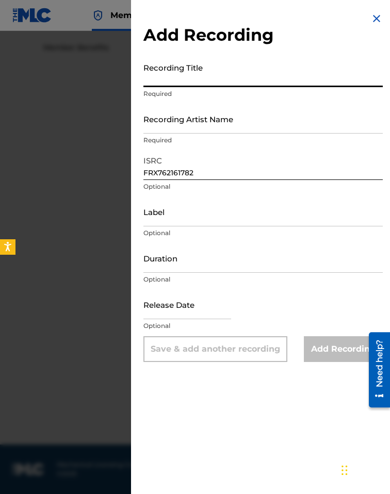
click at [164, 74] on input "Recording Title" at bounding box center [262, 72] width 239 height 29
paste input "NO SPACE & TIME"
type input "NO SPACE & TIME"
click at [183, 116] on input "Recording Artist Name" at bounding box center [262, 118] width 239 height 29
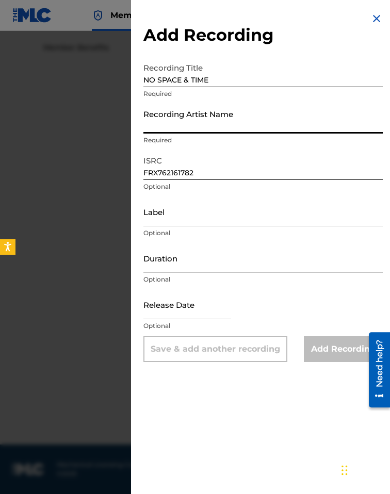
paste input "Ky akasha"
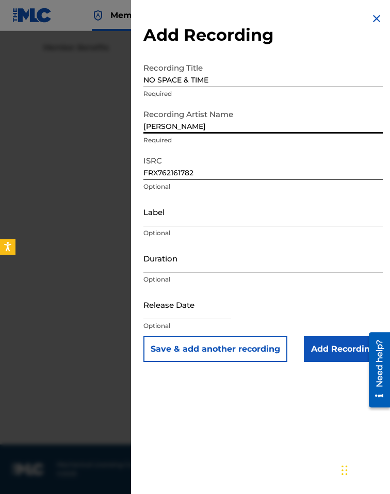
type input "Ky akasha"
click at [338, 352] on input "Add Recording" at bounding box center [342, 349] width 79 height 26
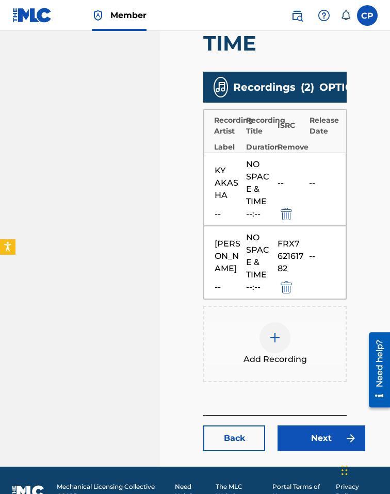
scroll to position [409, 0]
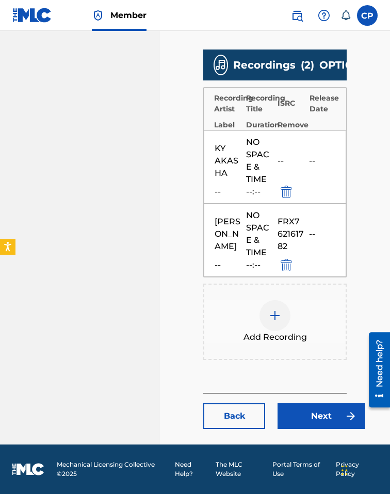
click at [327, 414] on link "Next" at bounding box center [321, 416] width 88 height 26
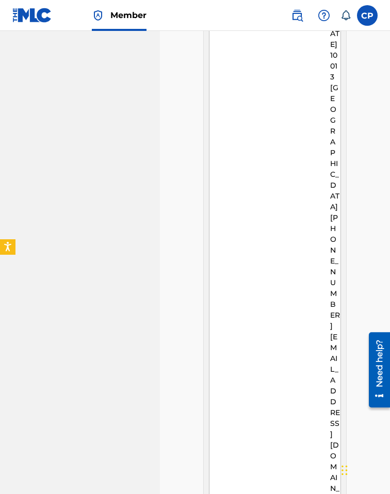
scroll to position [1051, 0]
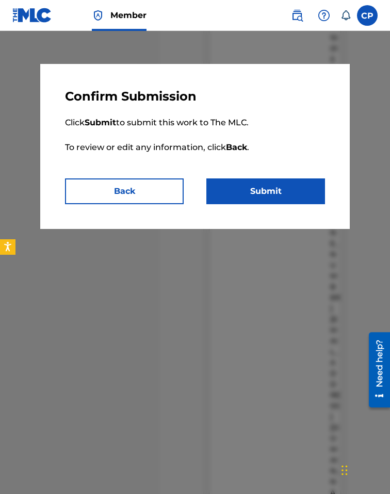
click at [271, 186] on button "Submit" at bounding box center [265, 191] width 119 height 26
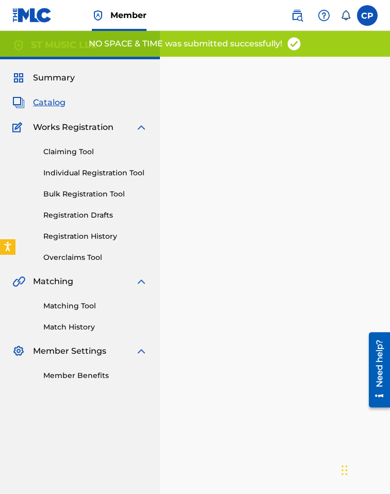
click at [93, 171] on link "Individual Registration Tool" at bounding box center [95, 172] width 104 height 11
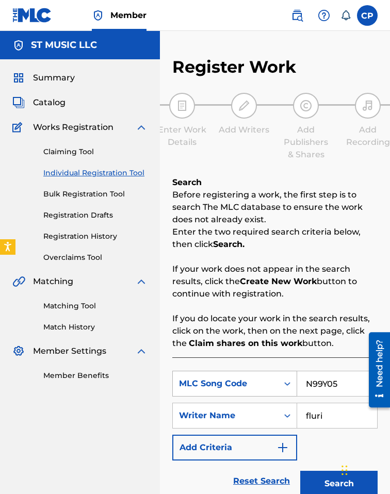
drag, startPoint x: 345, startPoint y: 383, endPoint x: 289, endPoint y: 386, distance: 56.3
click at [289, 386] on div "SearchWithCriteria31d85024-9bc1-4b6e-8f26-a61e950edc9d MLC Song Code N99Y05" at bounding box center [274, 383] width 205 height 26
paste input "IY8KSK"
type input "IY8KSK"
click at [300, 470] on button "Search" at bounding box center [338, 483] width 77 height 26
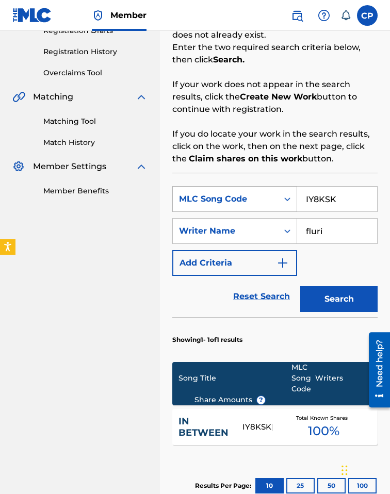
scroll to position [227, 0]
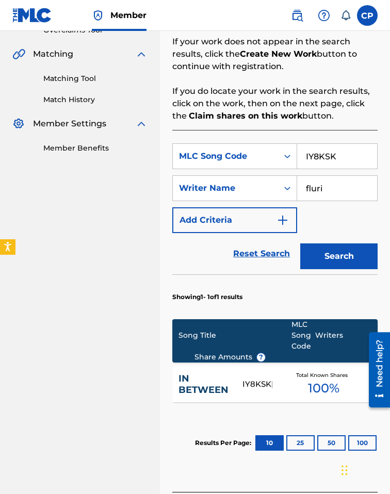
click at [282, 387] on div "Total Known Shares 100 %" at bounding box center [323, 383] width 103 height 31
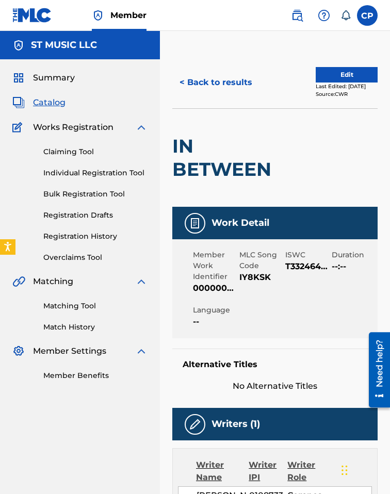
click at [318, 63] on div "< Back to results Edit Last Edited: September 14, 2025 Source: CWR" at bounding box center [274, 83] width 205 height 52
click at [319, 70] on button "Edit" at bounding box center [346, 74] width 62 height 15
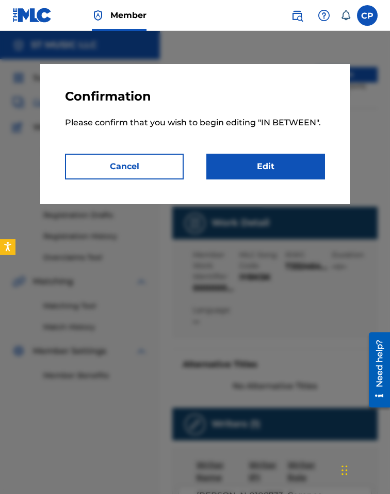
click at [282, 156] on link "Edit" at bounding box center [265, 167] width 119 height 26
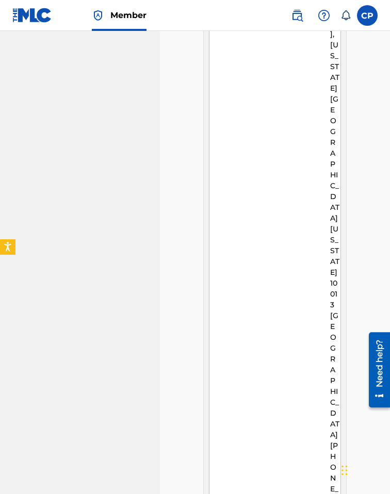
scroll to position [967, 0]
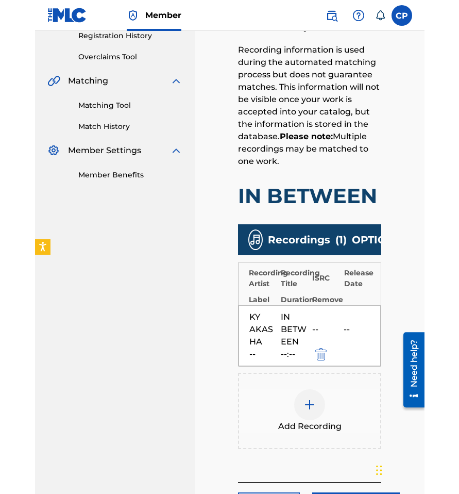
scroll to position [220, 0]
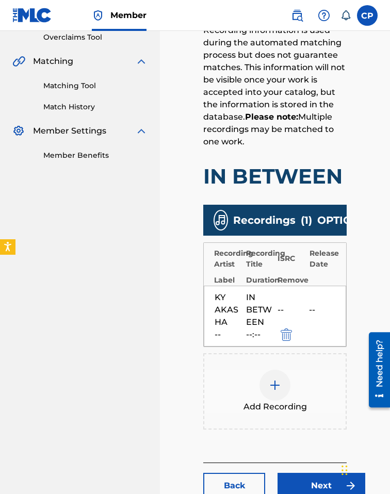
click at [265, 314] on div "IN BETWEEN" at bounding box center [259, 309] width 26 height 37
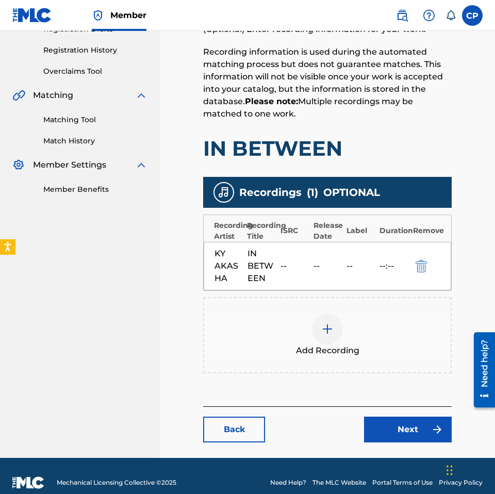
scroll to position [207, 0]
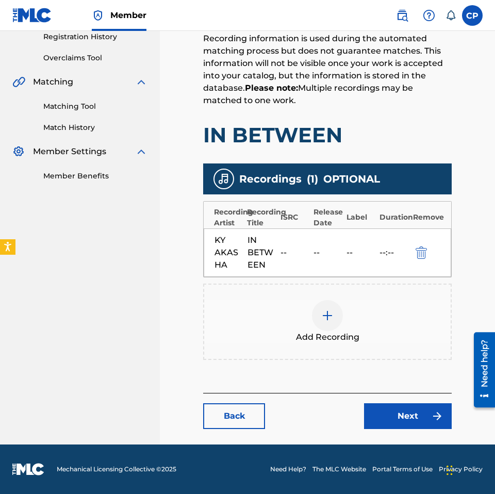
click at [330, 309] on img at bounding box center [327, 315] width 12 height 12
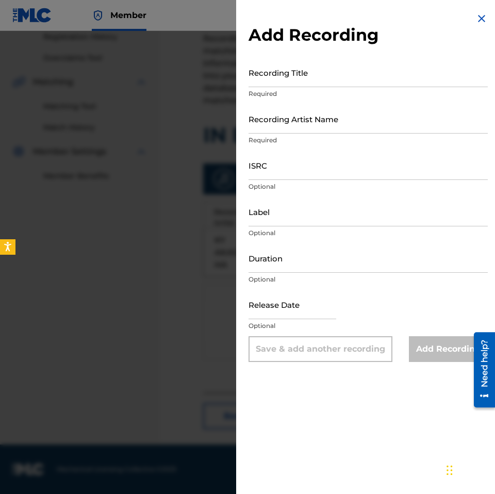
click at [302, 81] on input "Recording Title" at bounding box center [367, 72] width 239 height 29
type input "In Between"
click at [300, 124] on input "Recording Artist Name" at bounding box center [367, 118] width 239 height 29
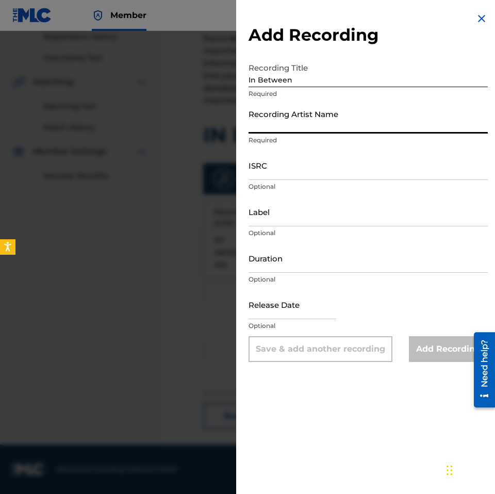
paste input "Ky akasha"
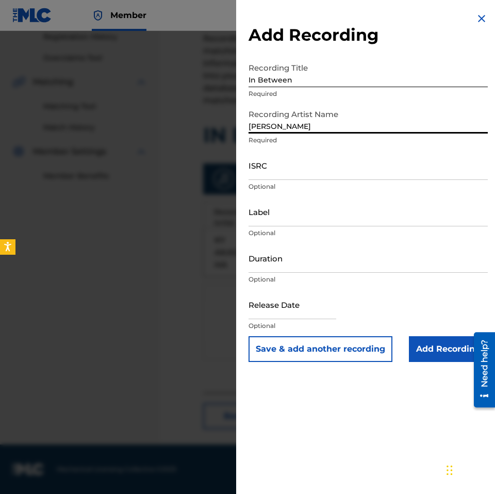
type input "Ky akasha"
click at [389, 347] on input "Add Recording" at bounding box center [448, 349] width 79 height 26
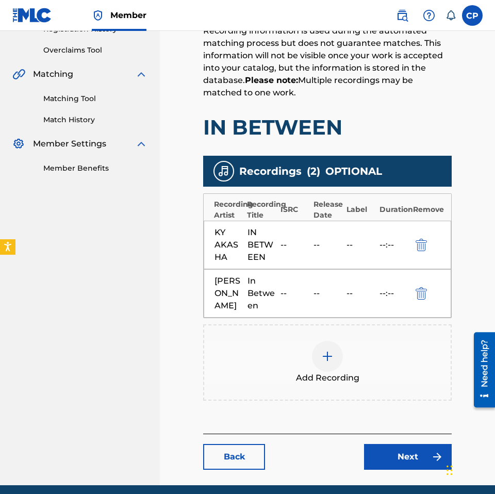
click at [335, 254] on div "KY AKASHA IN BETWEEN -- -- -- --:--" at bounding box center [327, 245] width 247 height 48
click at [336, 289] on div "--" at bounding box center [327, 293] width 28 height 12
click at [389, 291] on img "submit" at bounding box center [420, 293] width 11 height 12
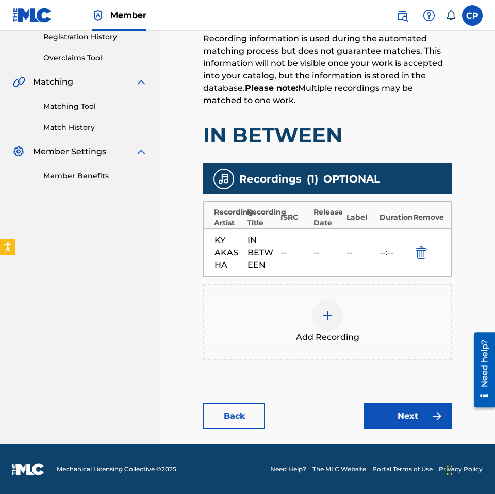
click at [328, 318] on div at bounding box center [327, 315] width 31 height 31
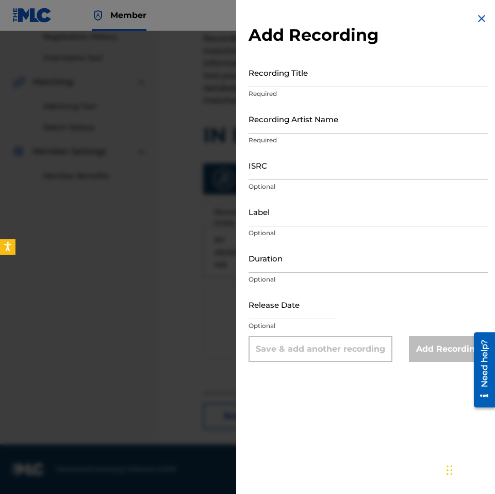
click at [284, 122] on input "Recording Artist Name" at bounding box center [367, 118] width 239 height 29
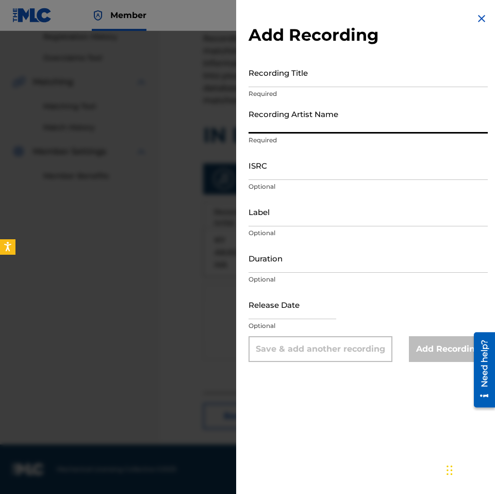
paste input "Ky akasha"
type input "Ky akasha"
click at [273, 72] on input "Recording Title" at bounding box center [367, 72] width 239 height 29
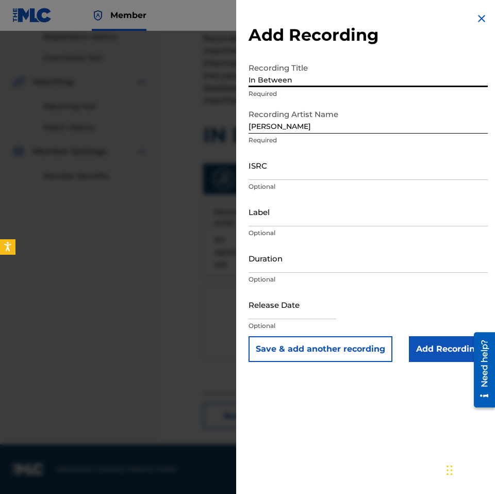
type input "In Between"
click at [284, 160] on input "ISRC" at bounding box center [367, 164] width 239 height 29
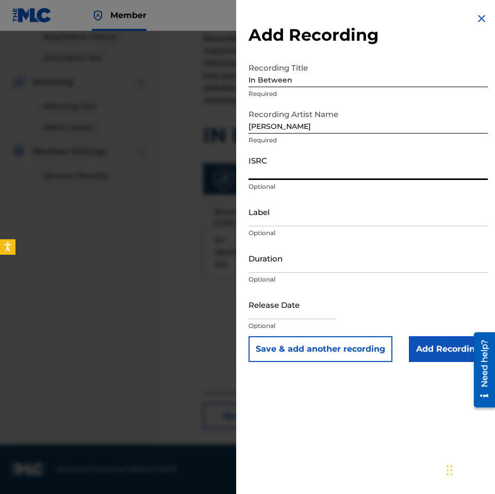
paste input "FRX762112200"
type input "FRX762112200"
click at [389, 349] on input "Add Recording" at bounding box center [448, 349] width 79 height 26
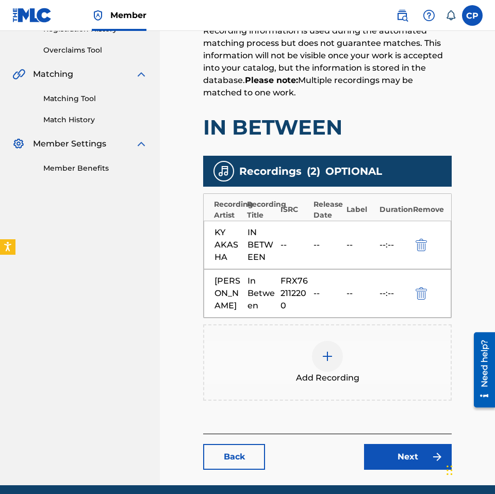
click at [389, 461] on link "Next" at bounding box center [408, 457] width 88 height 26
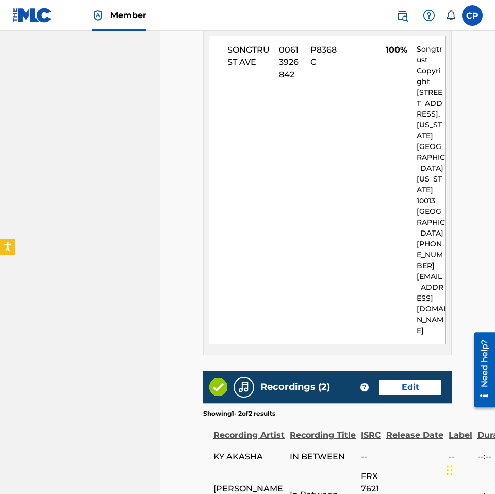
scroll to position [527, 0]
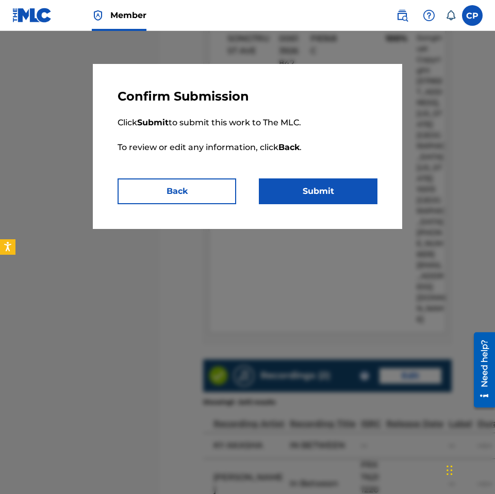
click at [312, 190] on button "Submit" at bounding box center [318, 191] width 119 height 26
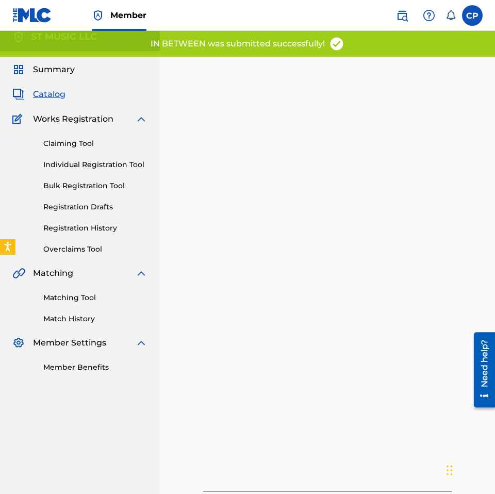
scroll to position [21, 0]
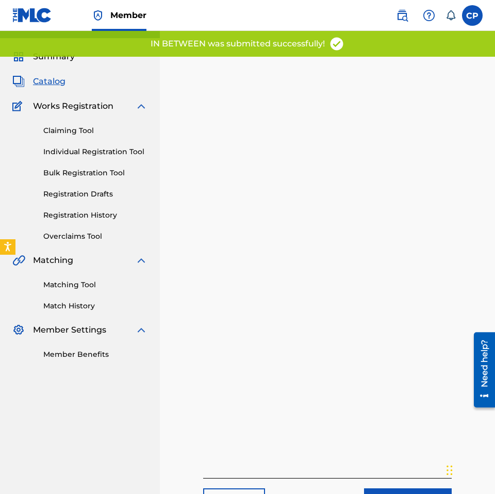
click at [110, 157] on link "Individual Registration Tool" at bounding box center [95, 151] width 104 height 11
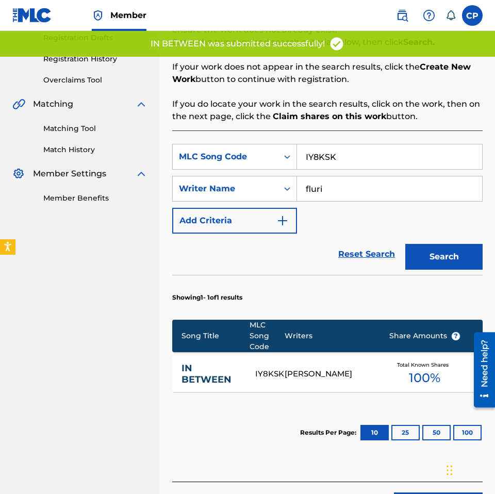
scroll to position [251, 0]
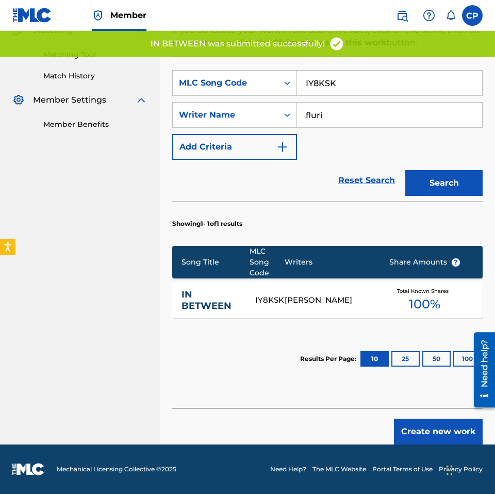
click at [366, 304] on div "RAPHAEL FLURI" at bounding box center [328, 300] width 89 height 12
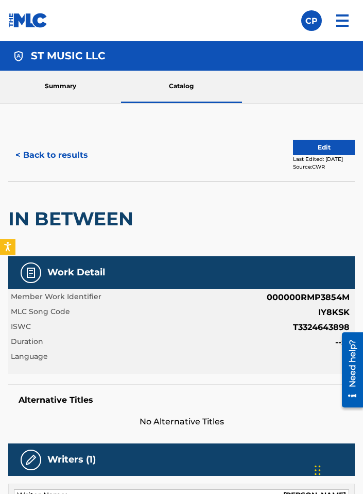
click at [54, 156] on button "< Back to results" at bounding box center [51, 155] width 87 height 26
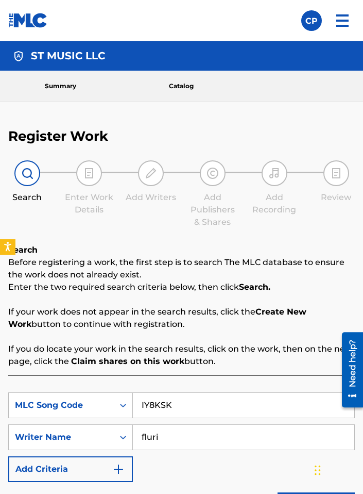
scroll to position [90, 0]
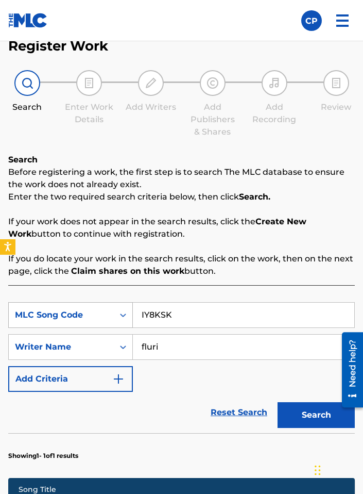
drag, startPoint x: 155, startPoint y: 315, endPoint x: 131, endPoint y: 316, distance: 24.2
click at [131, 316] on div "SearchWithCriteria31d85024-9bc1-4b6e-8f26-a61e950edc9d MLC Song Code IY8KSK" at bounding box center [181, 315] width 347 height 26
paste input "BE0BGQ"
type input "BE0BGQ"
click at [278, 402] on button "Search" at bounding box center [316, 415] width 77 height 26
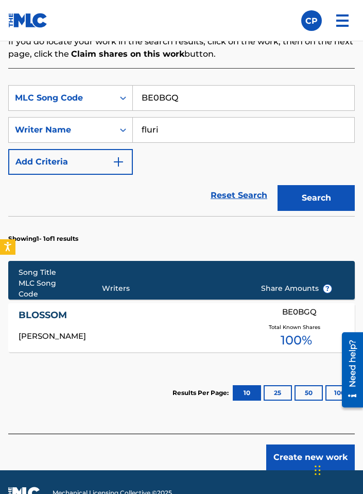
scroll to position [350, 0]
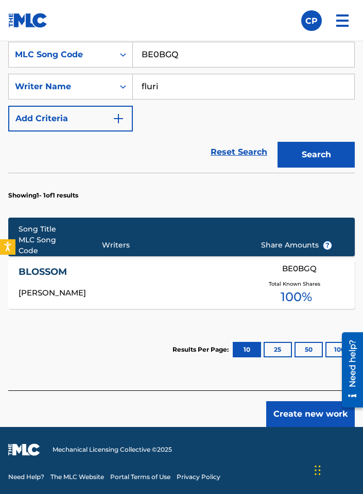
click at [161, 289] on div "BLOSSOM BE0BGQ RAPHAEL FLURI Total Known Shares 100 %" at bounding box center [181, 284] width 347 height 49
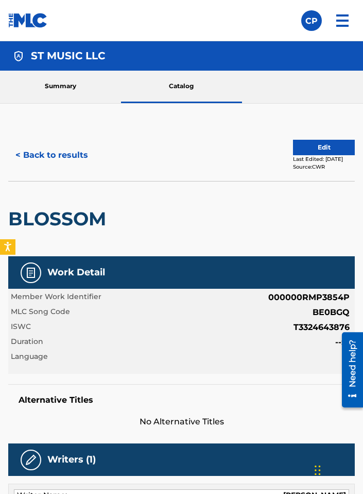
click at [316, 146] on button "Edit" at bounding box center [324, 147] width 62 height 15
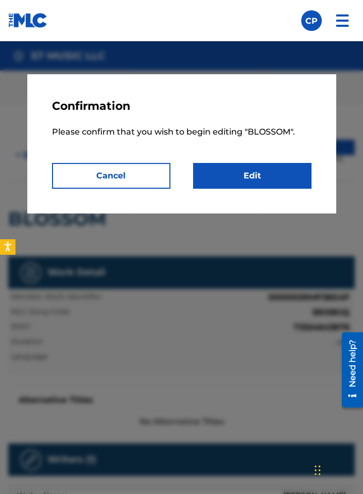
click at [249, 177] on link "Edit" at bounding box center [252, 176] width 119 height 26
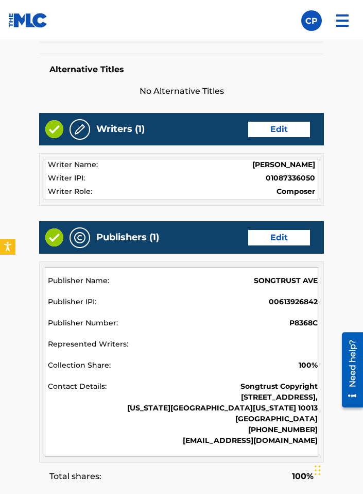
scroll to position [513, 0]
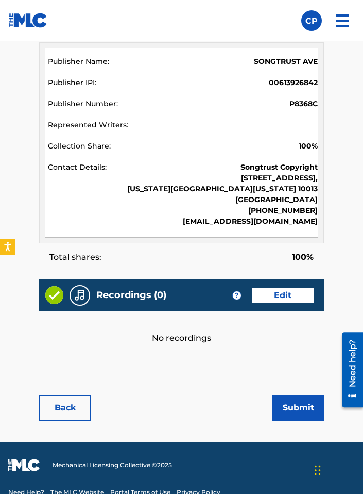
click at [279, 292] on link "Edit" at bounding box center [283, 295] width 62 height 15
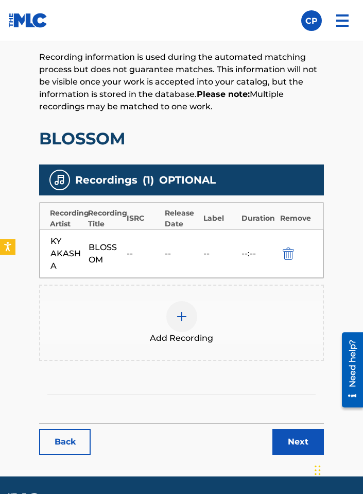
scroll to position [359, 0]
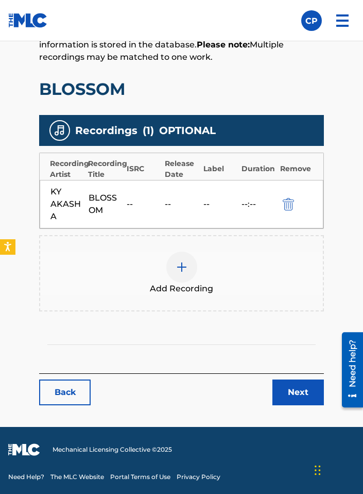
click at [189, 265] on div at bounding box center [181, 266] width 31 height 31
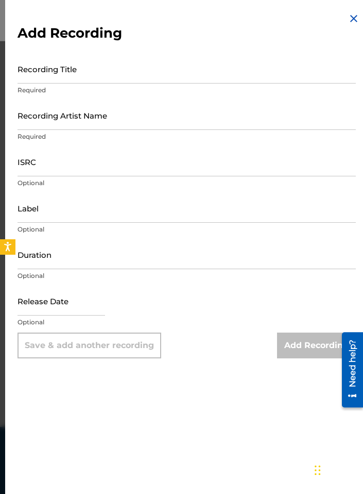
scroll to position [357, 0]
click at [113, 119] on input "Recording Artist Name" at bounding box center [187, 114] width 339 height 29
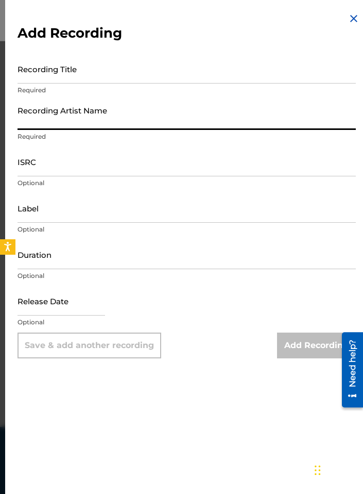
click at [102, 151] on input "ISRC" at bounding box center [187, 161] width 339 height 29
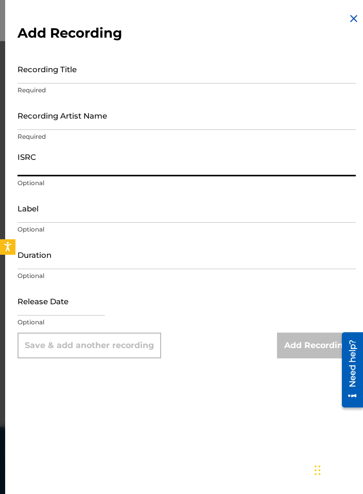
paste input "FRX762161781"
type input "FRX762161781"
click at [123, 71] on input "Recording Title" at bounding box center [187, 68] width 339 height 29
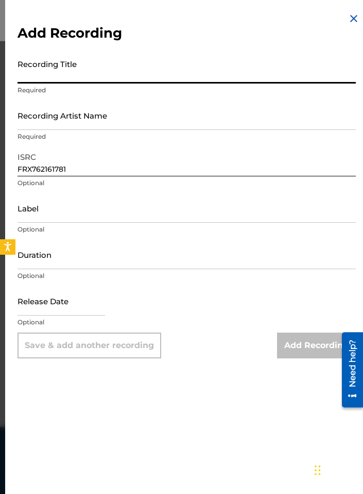
paste input "BLOSSOM"
type input "BLOSSOM"
click at [105, 114] on input "Recording Artist Name" at bounding box center [187, 114] width 339 height 29
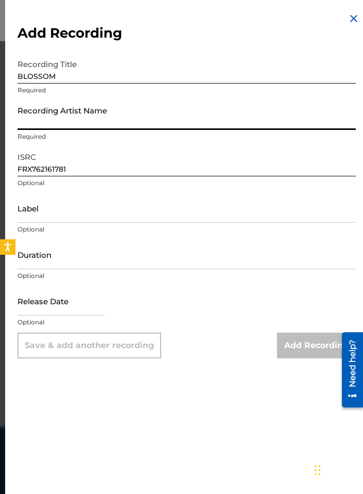
paste input "Ky akasha"
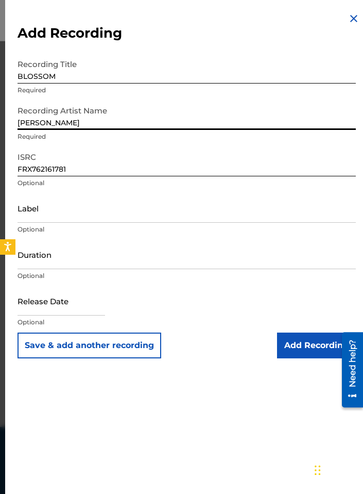
type input "Ky akasha"
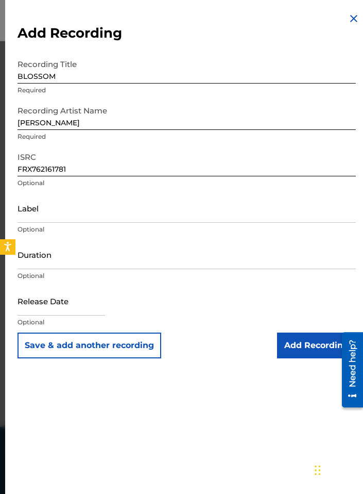
click at [307, 346] on input "Add Recording" at bounding box center [316, 345] width 79 height 26
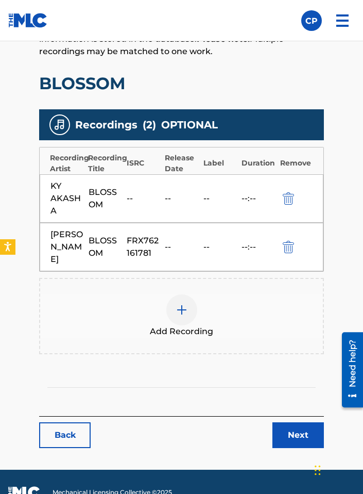
click at [288, 430] on link "Next" at bounding box center [299, 435] width 52 height 26
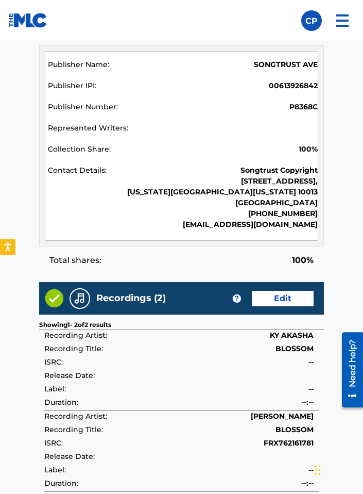
scroll to position [671, 0]
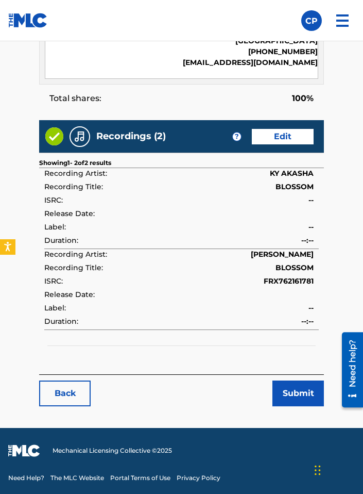
click at [298, 388] on button "Submit" at bounding box center [299, 393] width 52 height 26
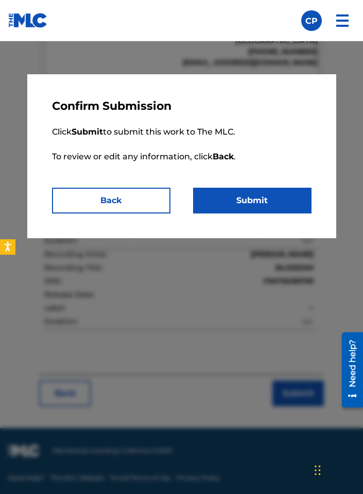
click at [247, 201] on button "Submit" at bounding box center [252, 201] width 119 height 26
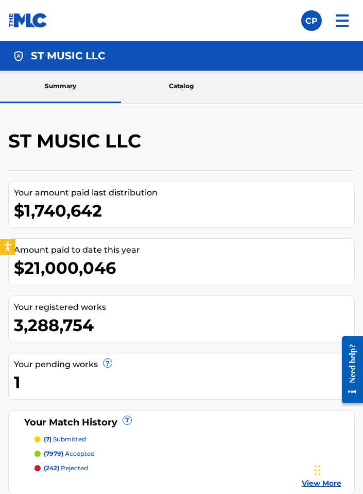
click at [343, 27] on img at bounding box center [342, 20] width 25 height 25
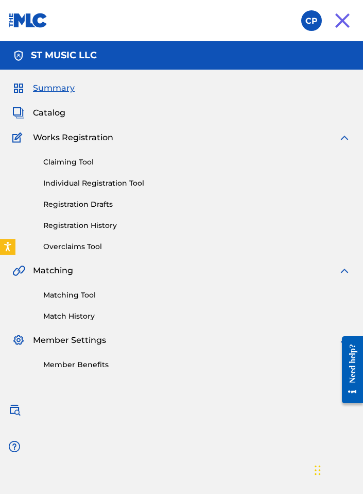
click at [123, 180] on link "Individual Registration Tool" at bounding box center [197, 183] width 308 height 11
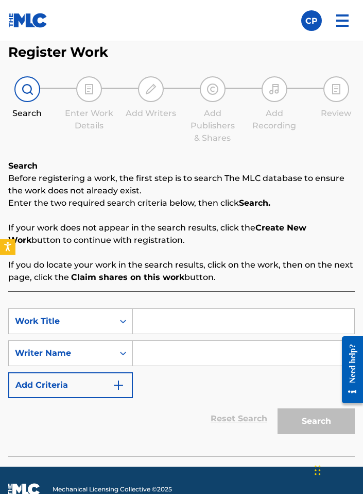
scroll to position [85, 0]
